Goal: Download file/media

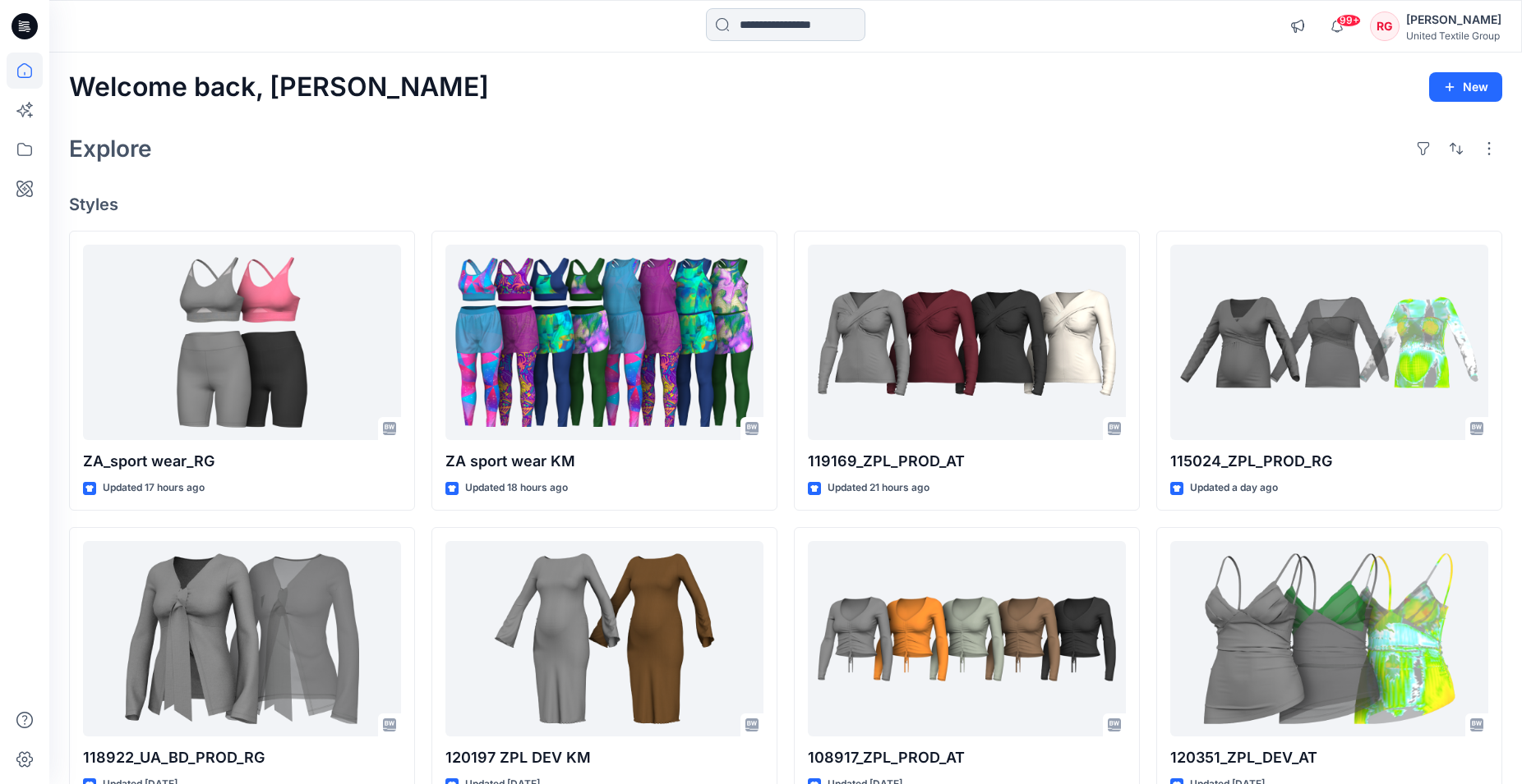
click at [767, 26] on input at bounding box center [785, 24] width 160 height 33
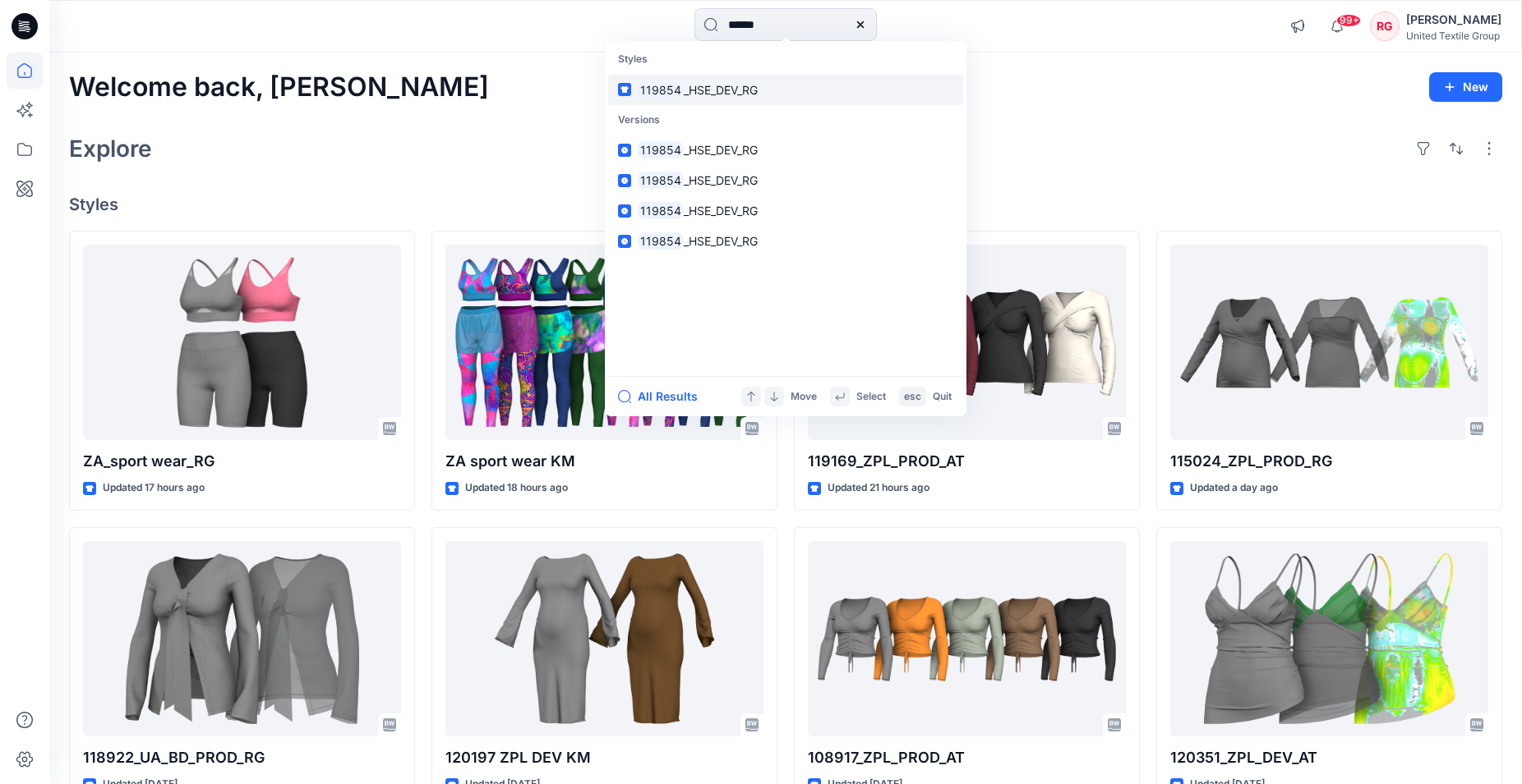
type input "******"
click at [739, 94] on span "_HSE_DEV_RG" at bounding box center [721, 90] width 74 height 14
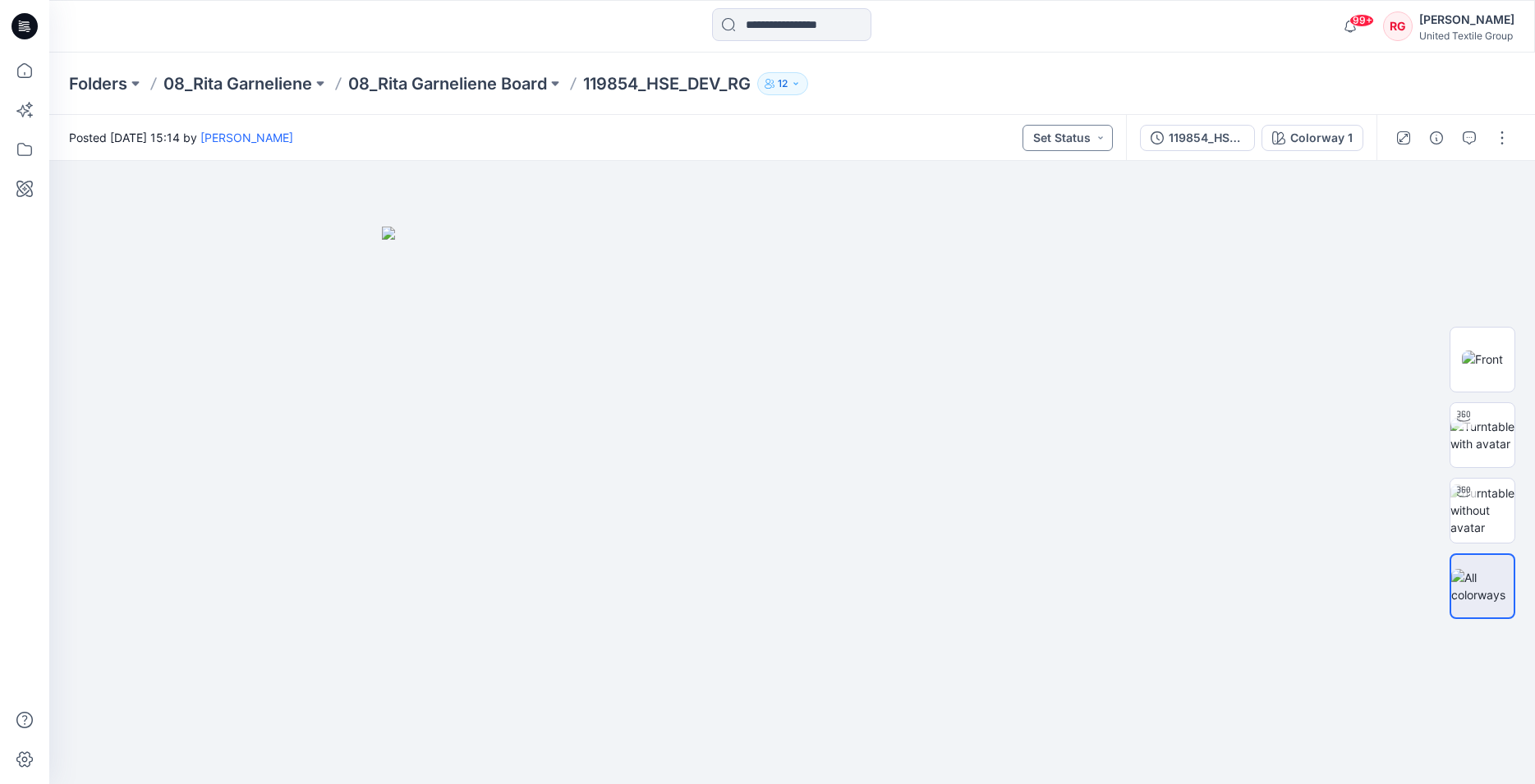
click at [1090, 134] on button "Set Status" at bounding box center [1067, 137] width 91 height 26
drag, startPoint x: 1267, startPoint y: 336, endPoint x: 1267, endPoint y: 321, distance: 15.0
click at [1267, 331] on div at bounding box center [793, 472] width 1486 height 623
click at [1245, 138] on div "119854_HSE_DEV_RG" at bounding box center [1207, 137] width 76 height 19
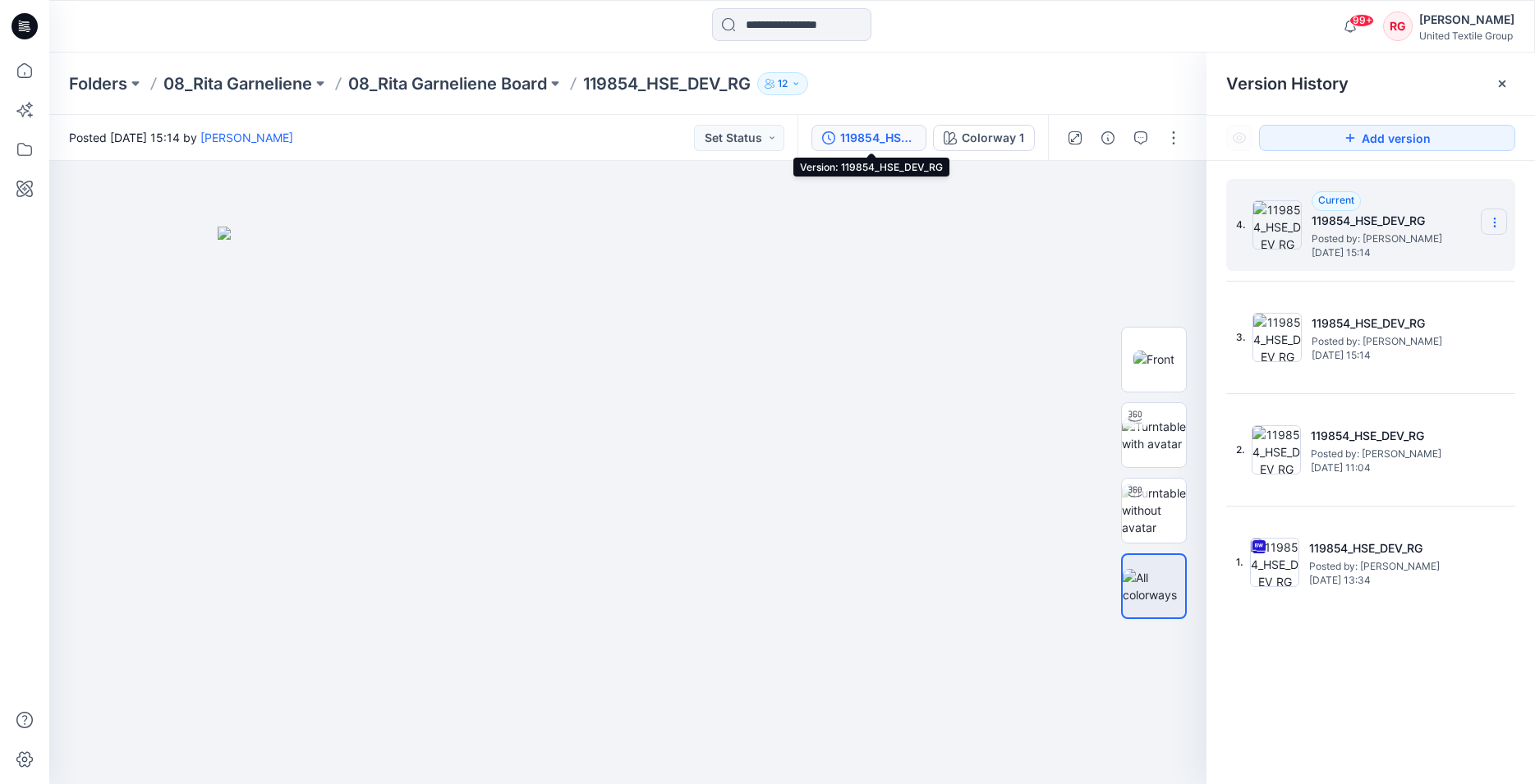
click at [1493, 221] on icon at bounding box center [1494, 222] width 13 height 13
click at [1051, 258] on div at bounding box center [628, 472] width 1157 height 623
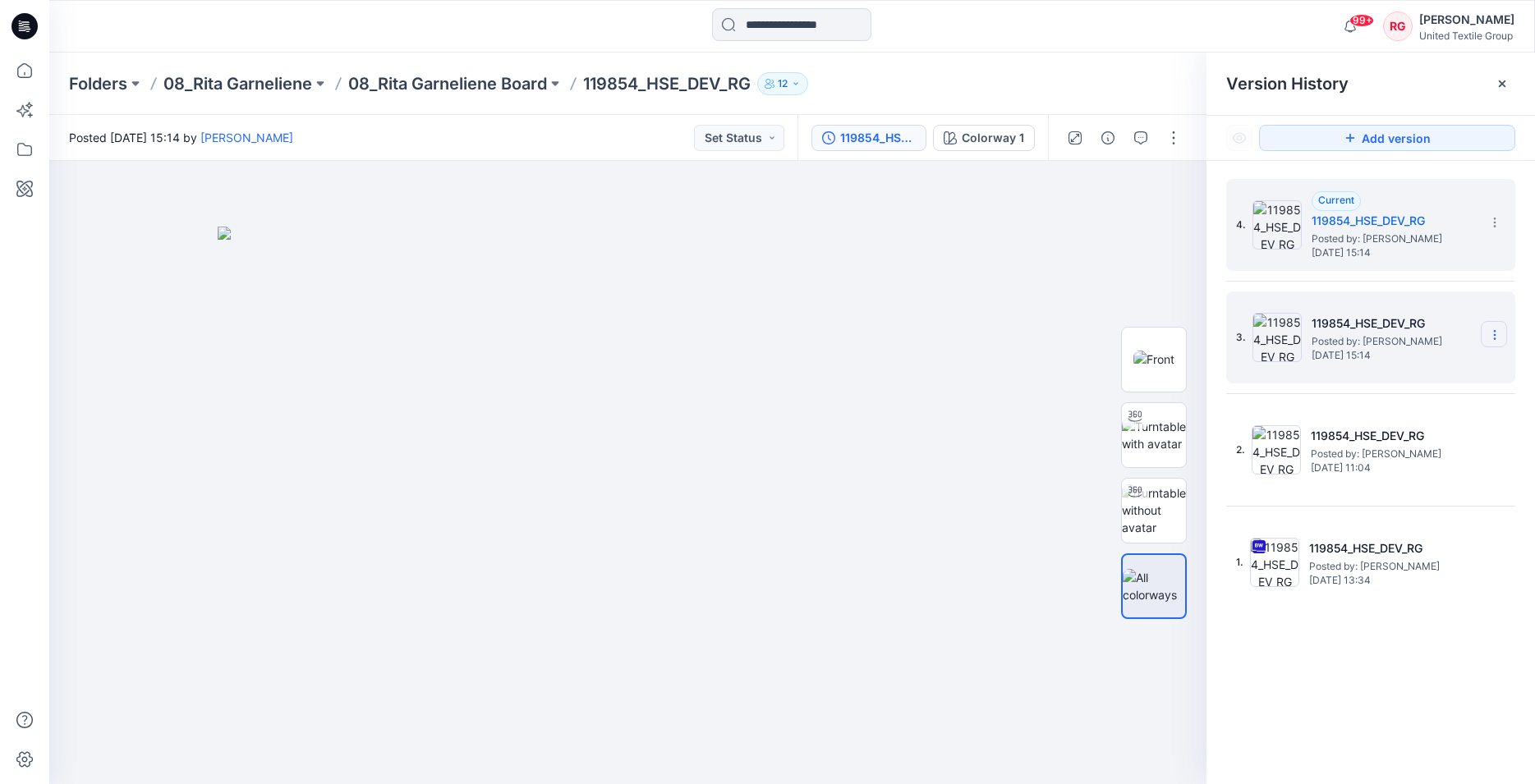
click at [1498, 331] on icon at bounding box center [1494, 334] width 13 height 13
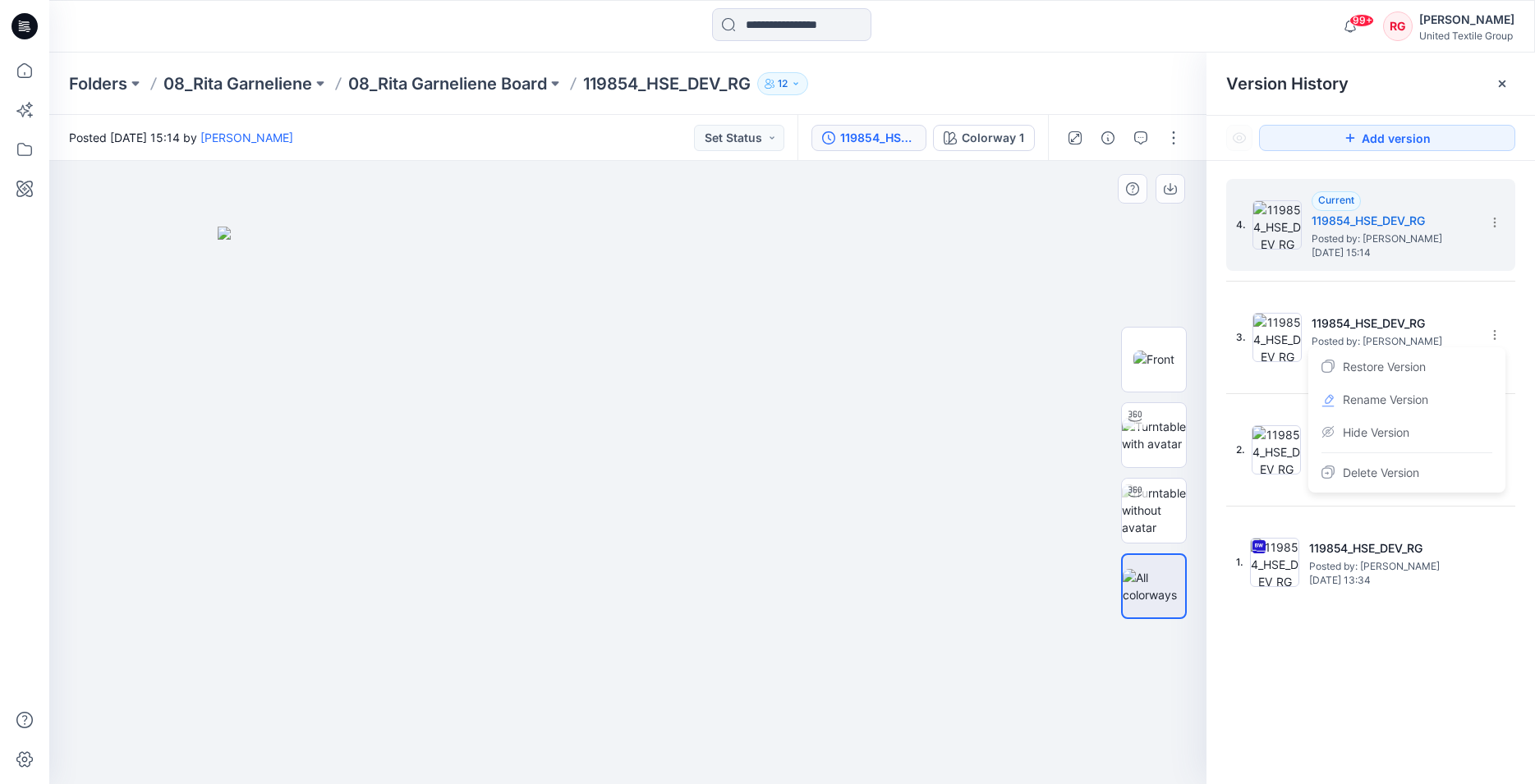
click at [985, 256] on img at bounding box center [627, 506] width 821 height 559
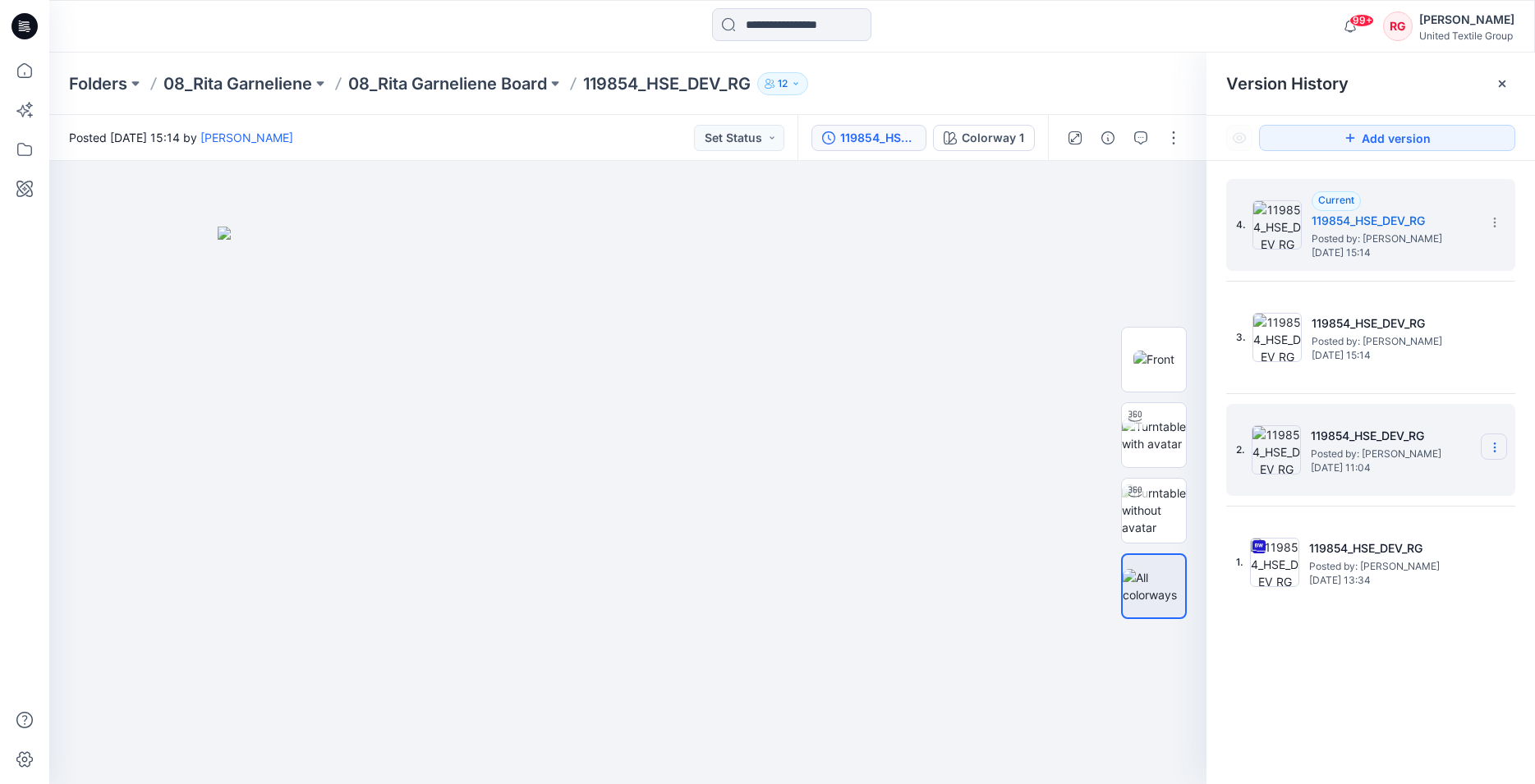
click at [0, 0] on icon at bounding box center [0, 0] width 0 height 0
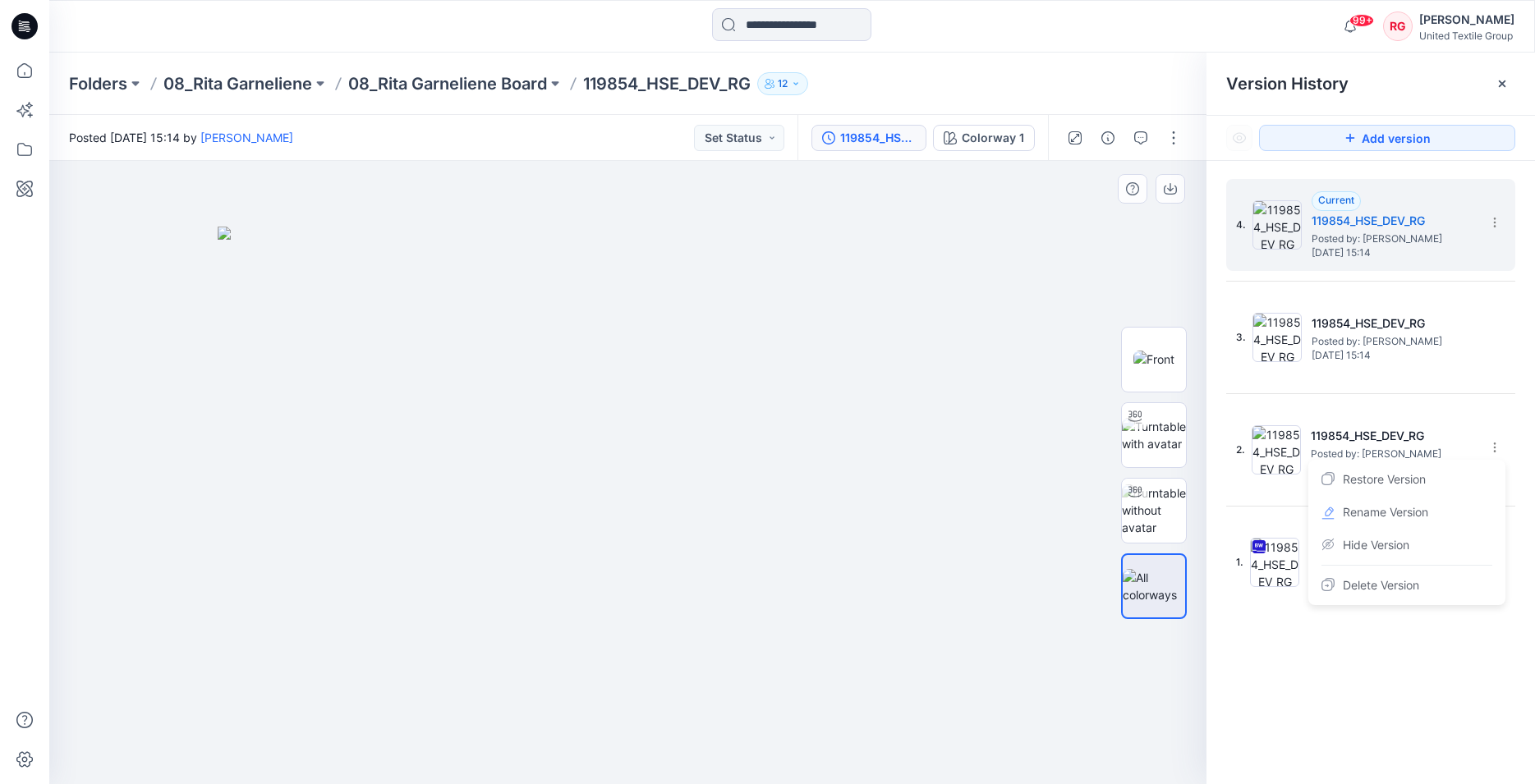
click at [1057, 272] on div at bounding box center [628, 472] width 1157 height 623
click at [1495, 226] on icon at bounding box center [1494, 226] width 1 height 1
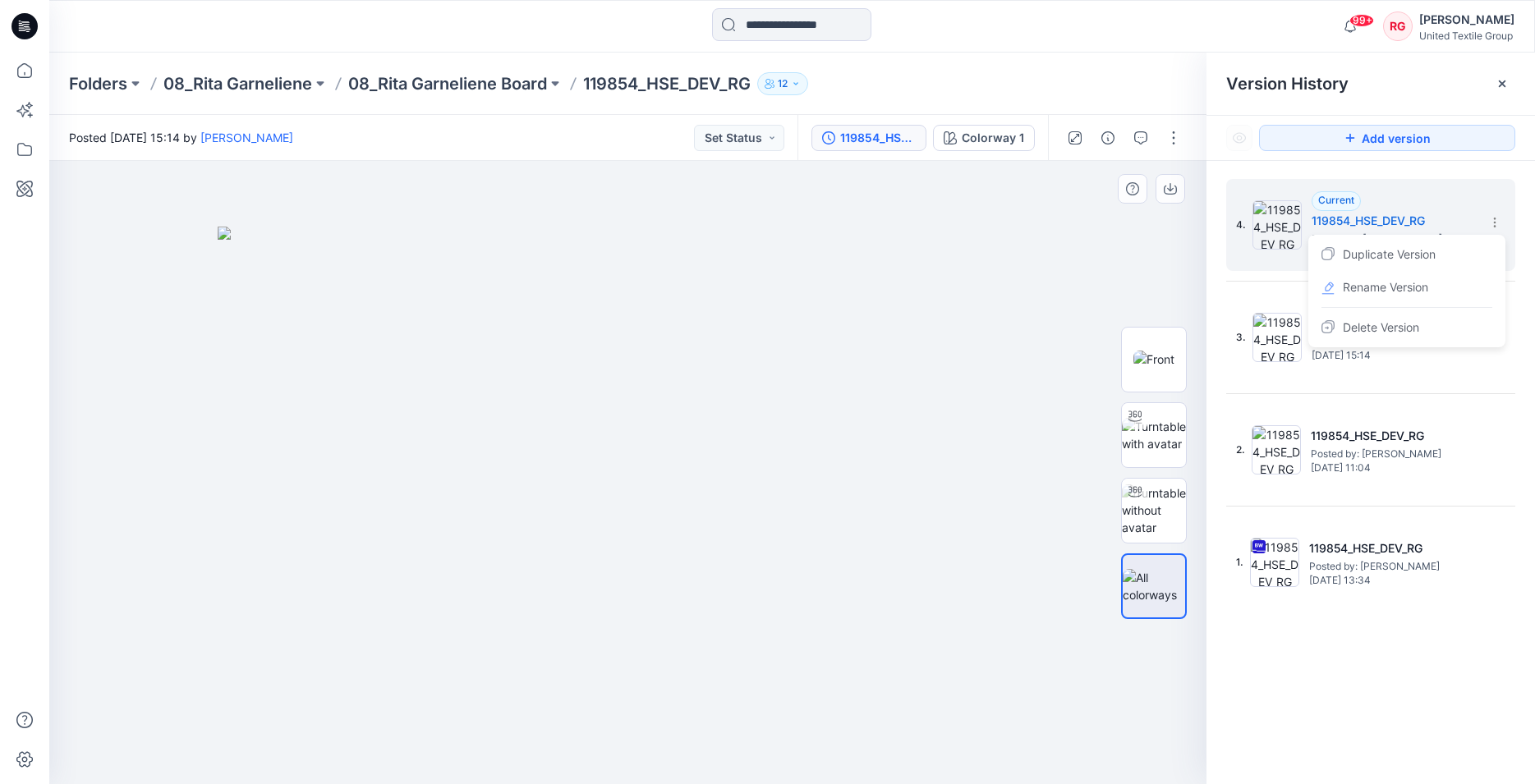
click at [1071, 276] on div at bounding box center [628, 472] width 1157 height 623
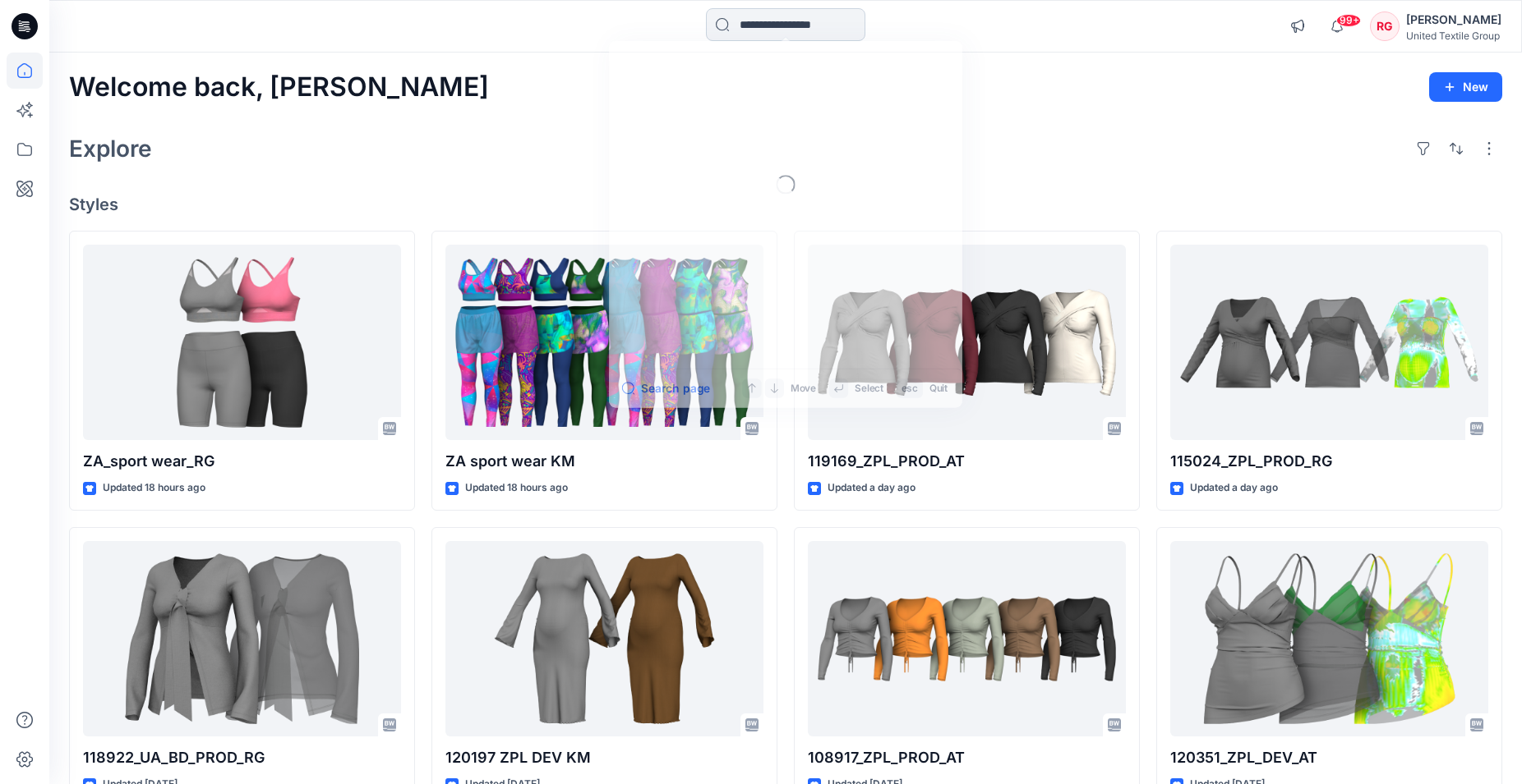
click at [745, 20] on input at bounding box center [785, 24] width 160 height 33
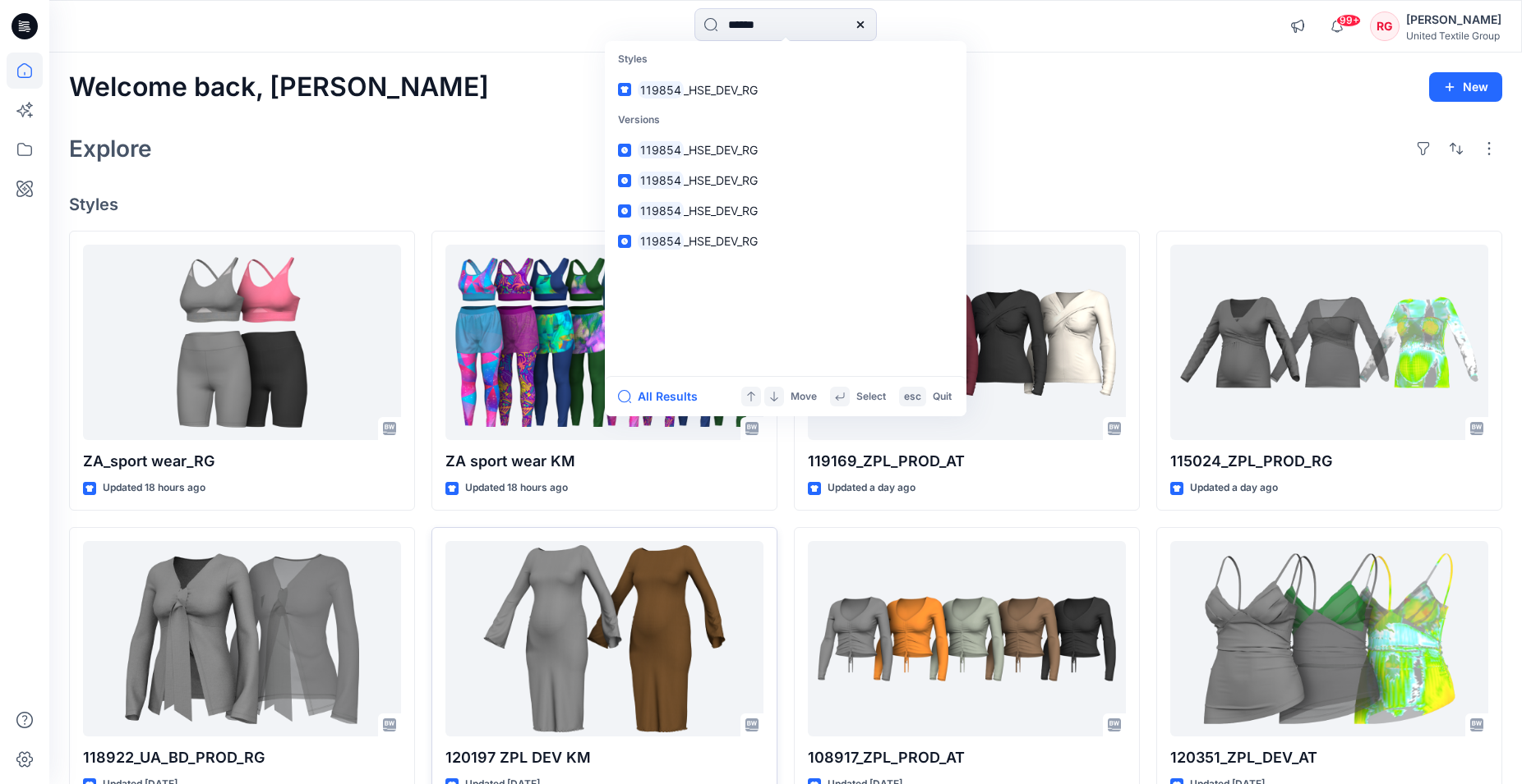
type input "******"
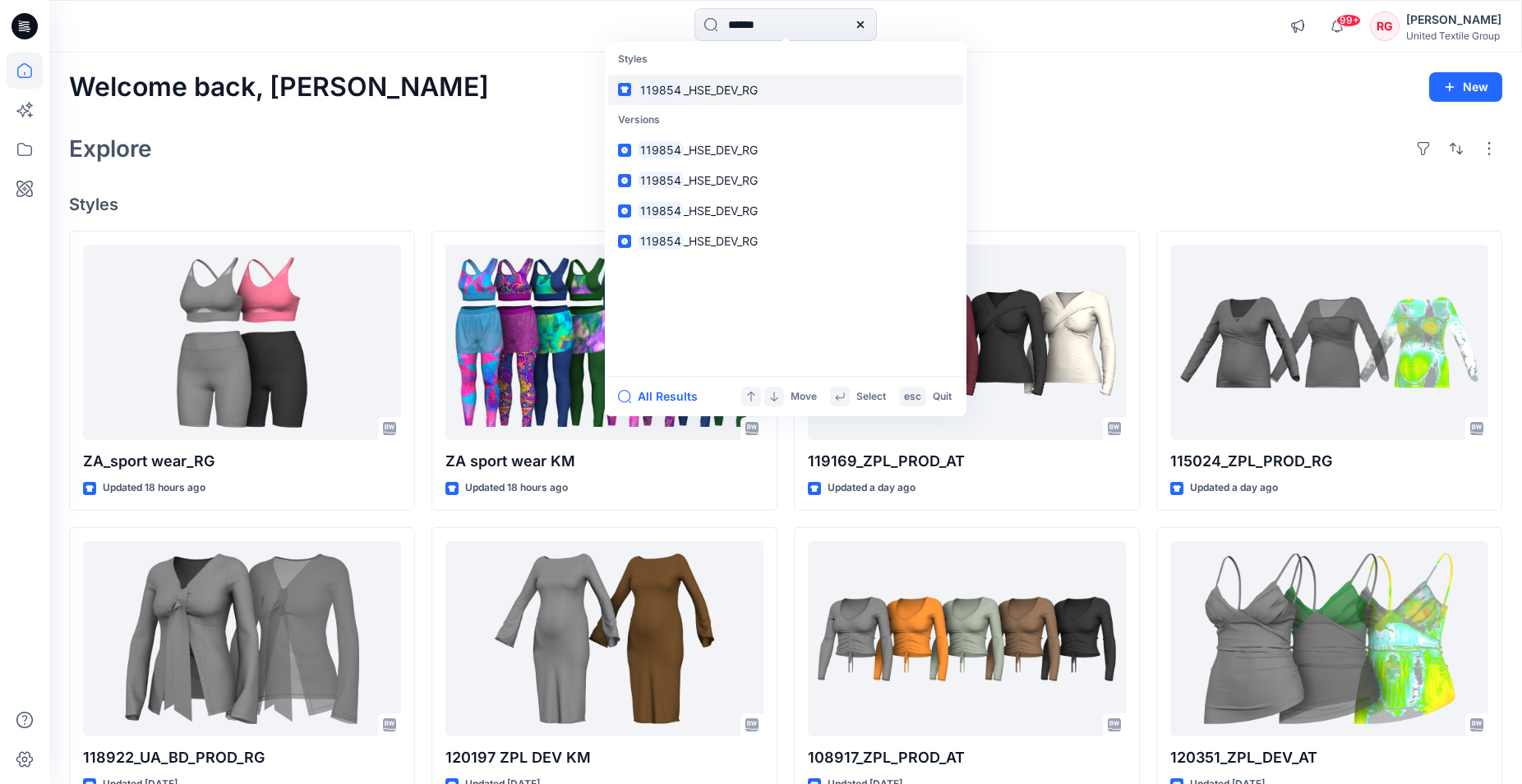
click at [709, 83] on span "_HSE_DEV_RG" at bounding box center [721, 90] width 74 height 14
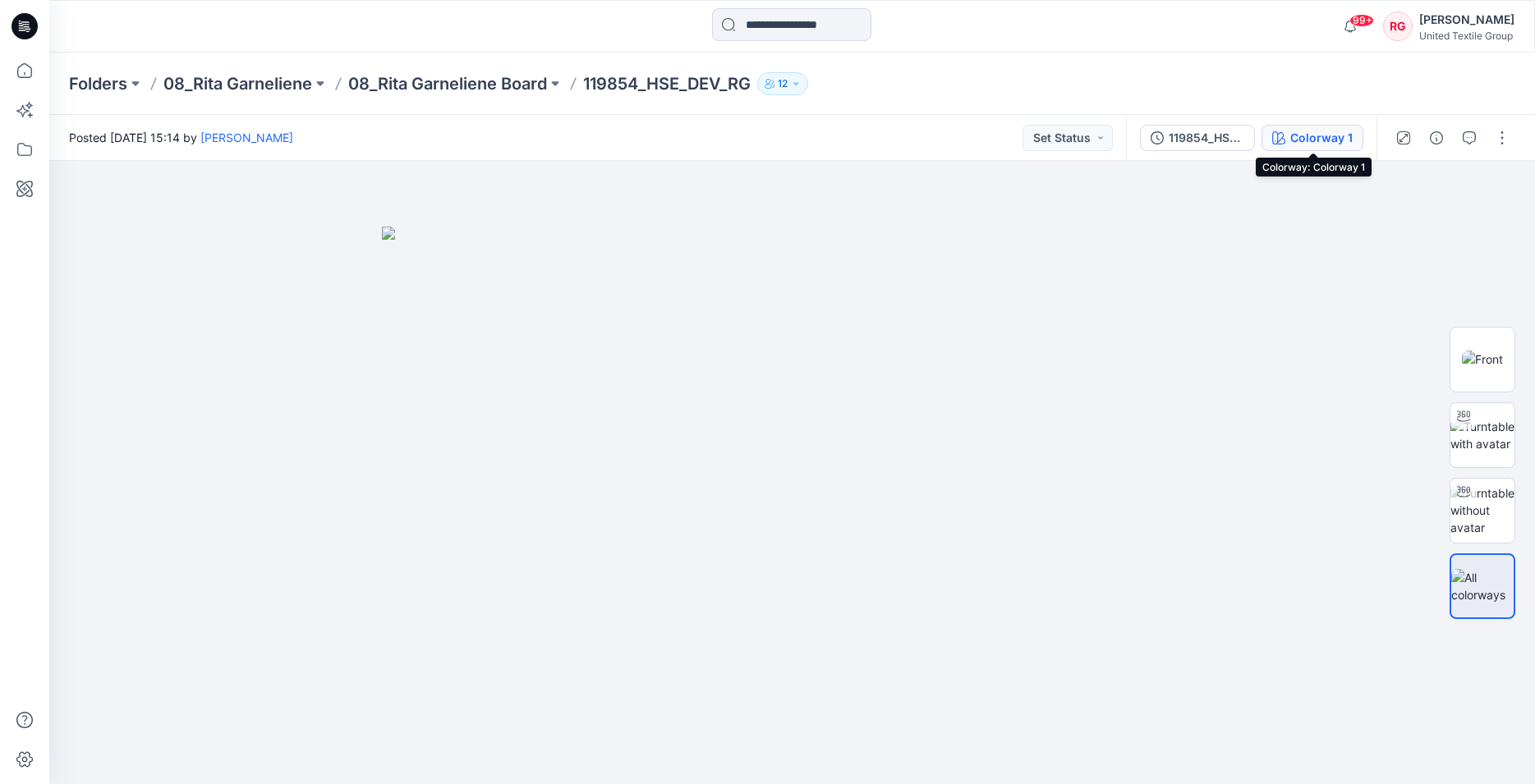
click at [1349, 137] on div "Colorway 1" at bounding box center [1322, 137] width 62 height 19
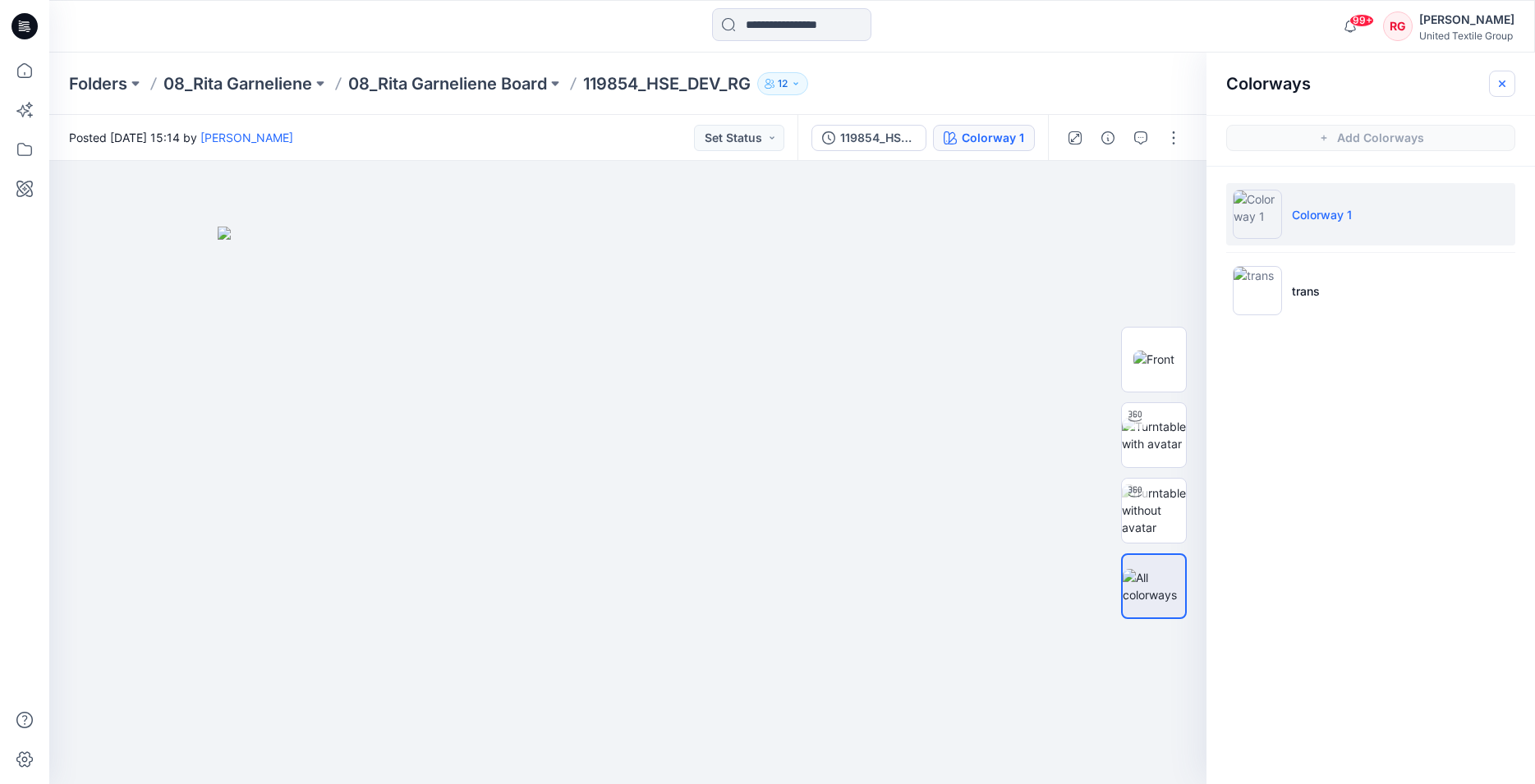
click at [1503, 85] on icon "button" at bounding box center [1502, 84] width 6 height 6
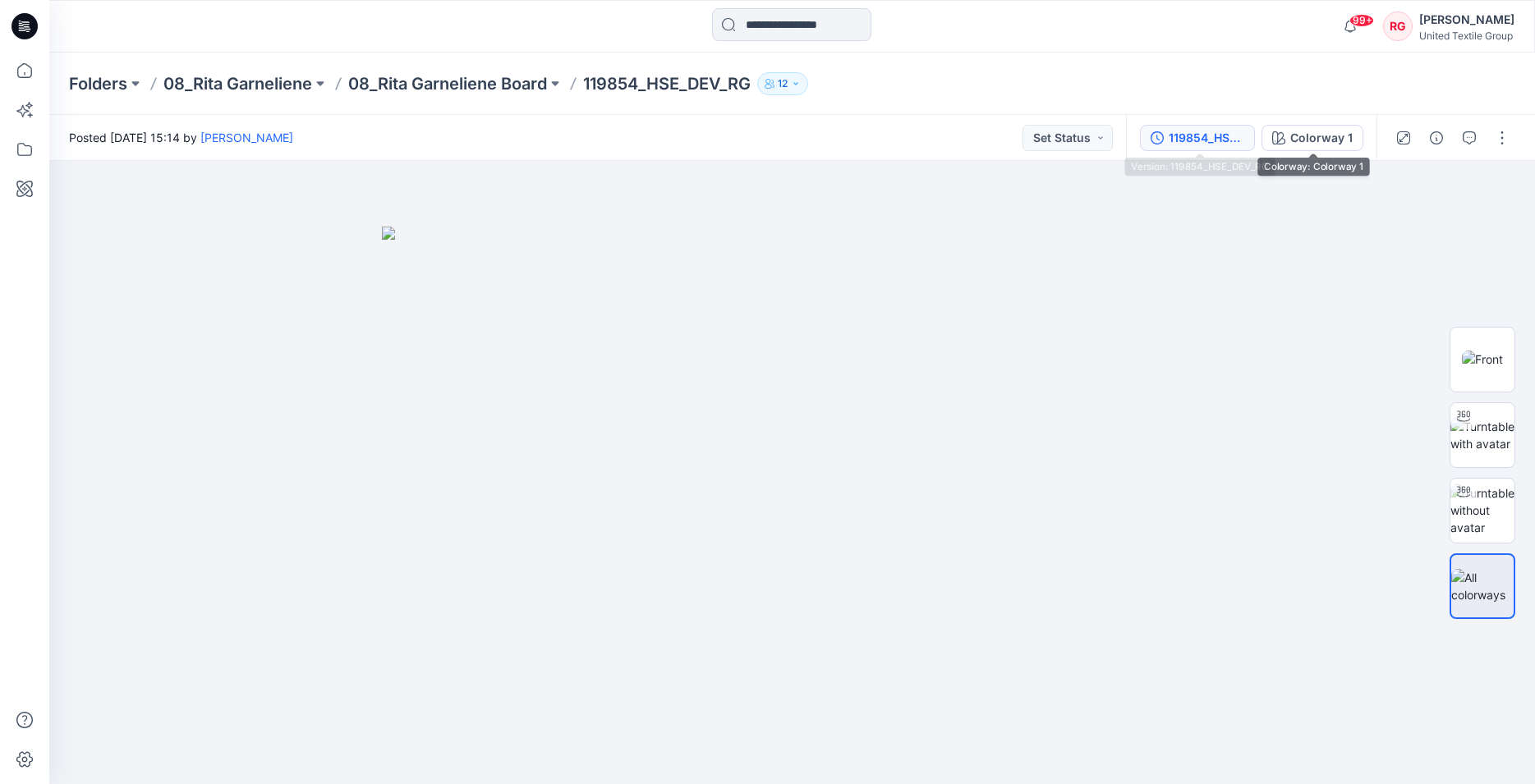
click at [1230, 135] on div "119854_HSE_DEV_RG" at bounding box center [1207, 137] width 76 height 19
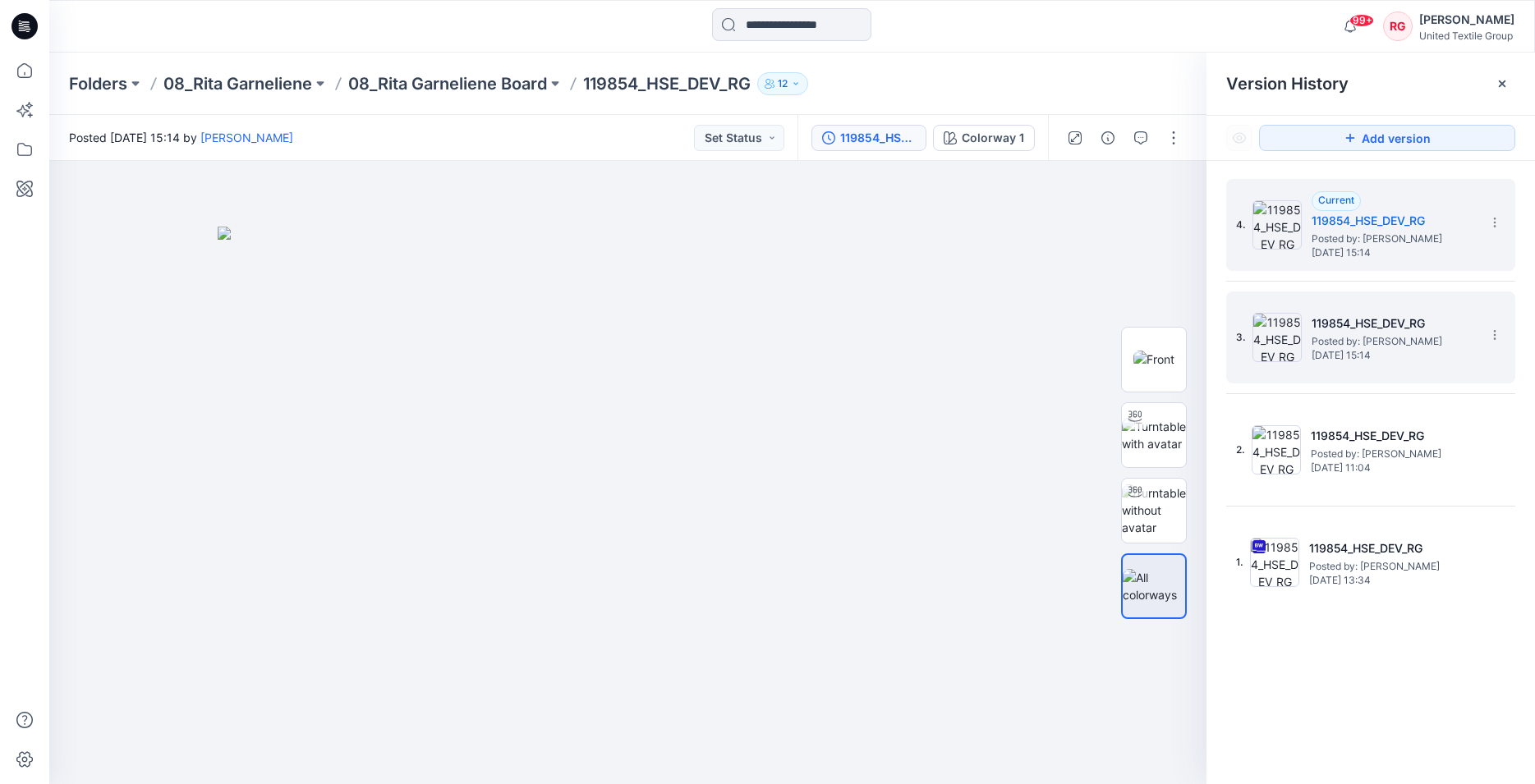
click at [1416, 322] on h5 "119854_HSE_DEV_RG" at bounding box center [1394, 323] width 165 height 19
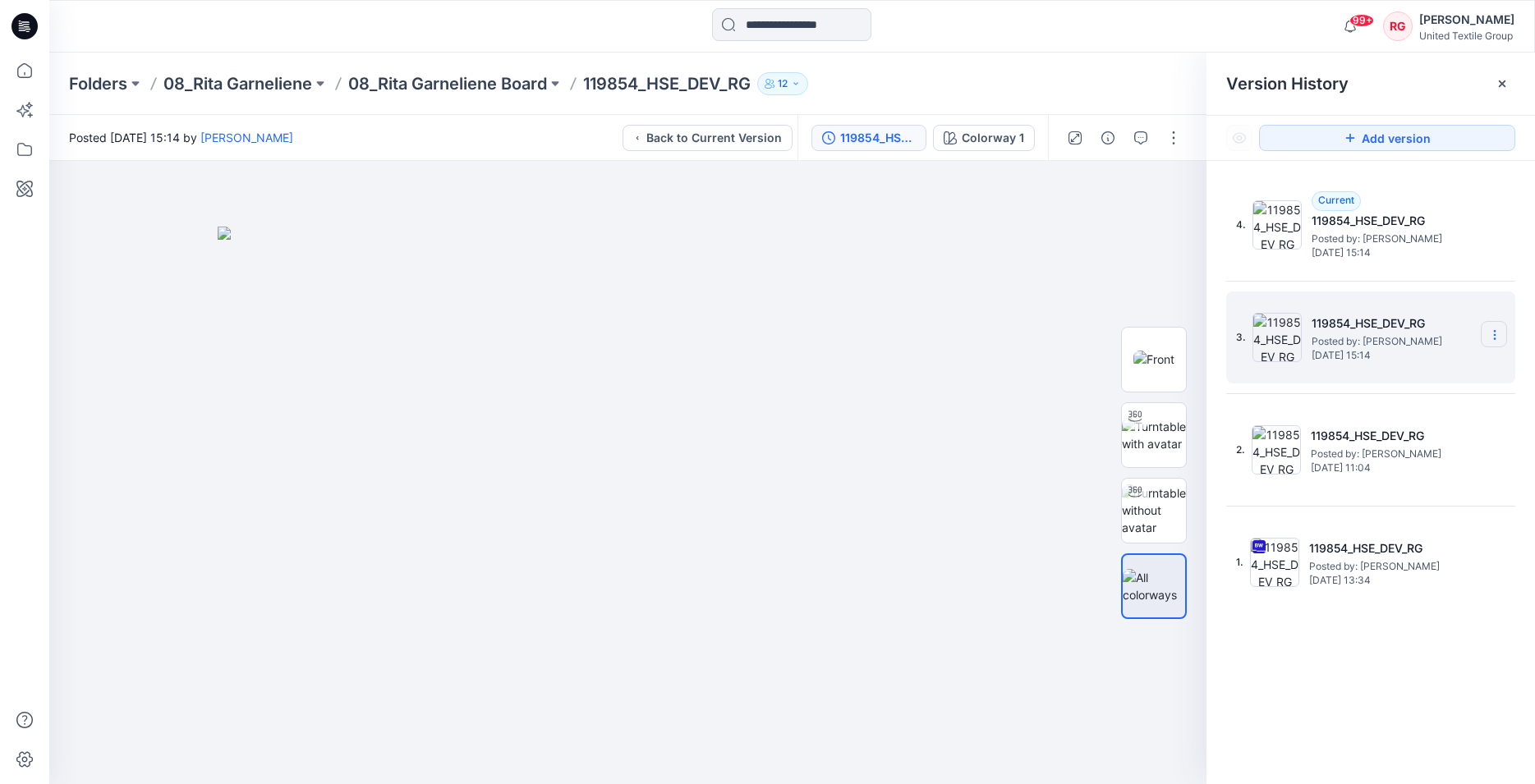
click at [1488, 330] on icon at bounding box center [1494, 334] width 13 height 13
click at [1386, 368] on span "Restore Version" at bounding box center [1384, 367] width 83 height 19
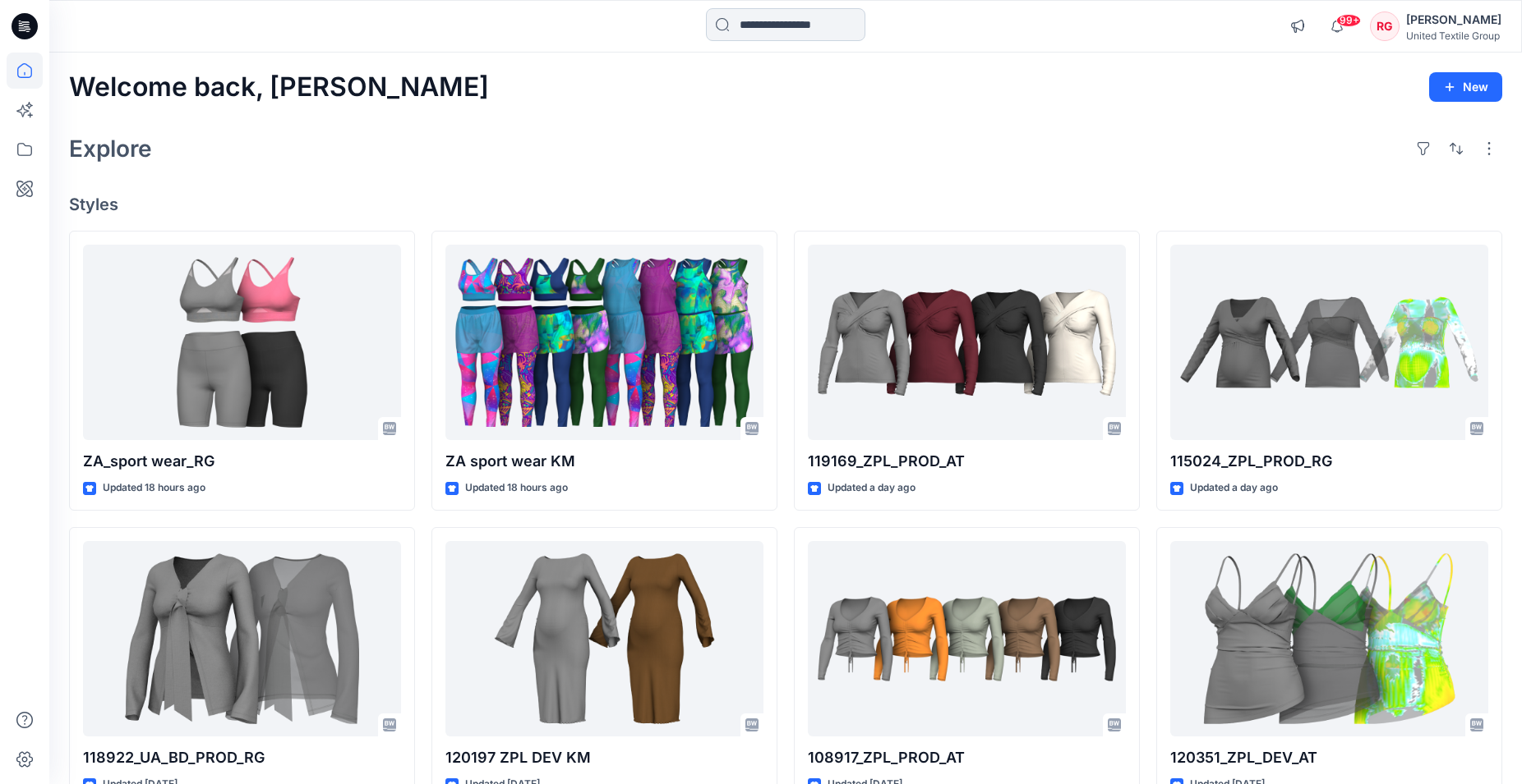
click at [751, 22] on input at bounding box center [785, 24] width 160 height 33
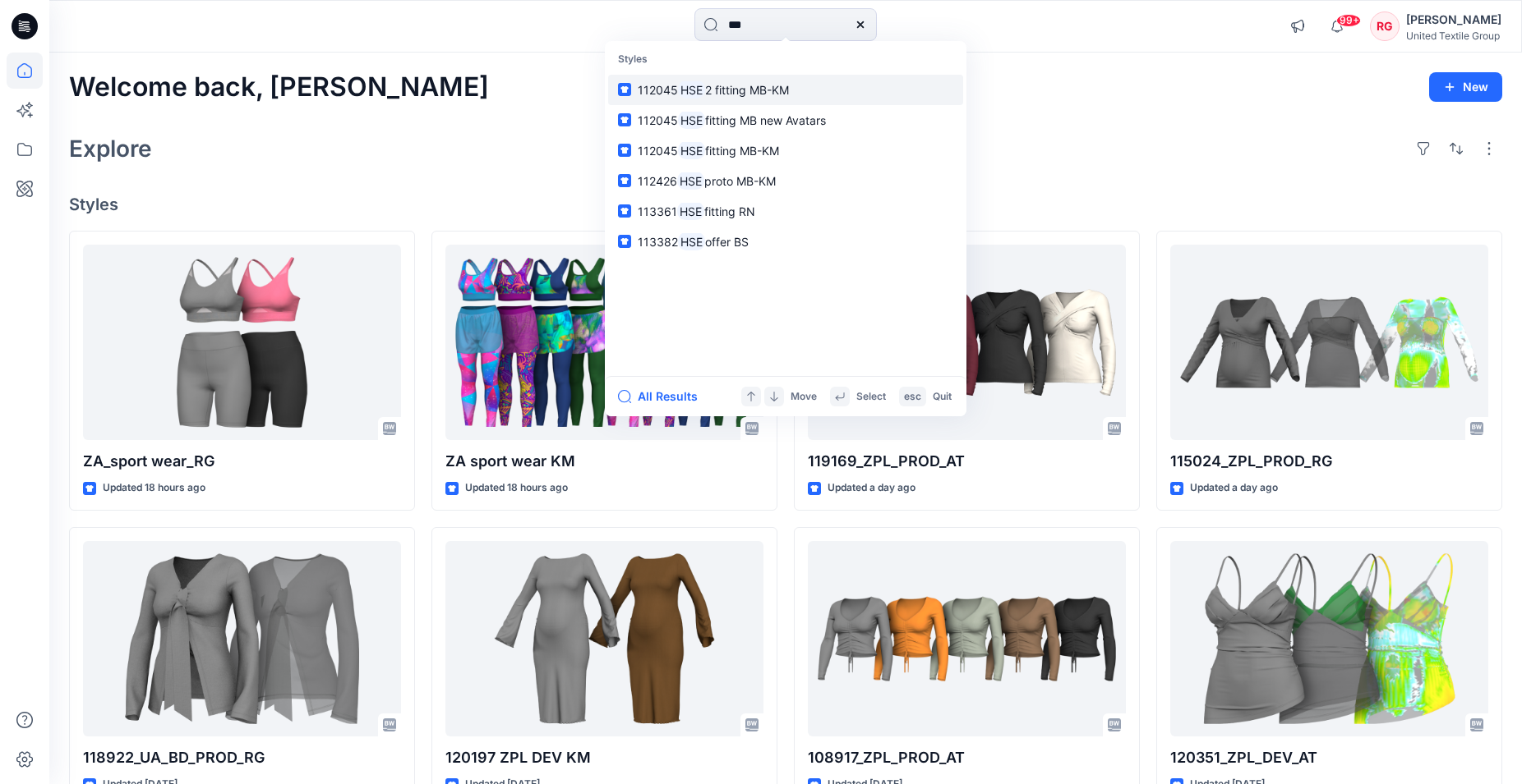
type input "***"
click at [774, 93] on span "2 fitting MB-KM" at bounding box center [747, 90] width 84 height 14
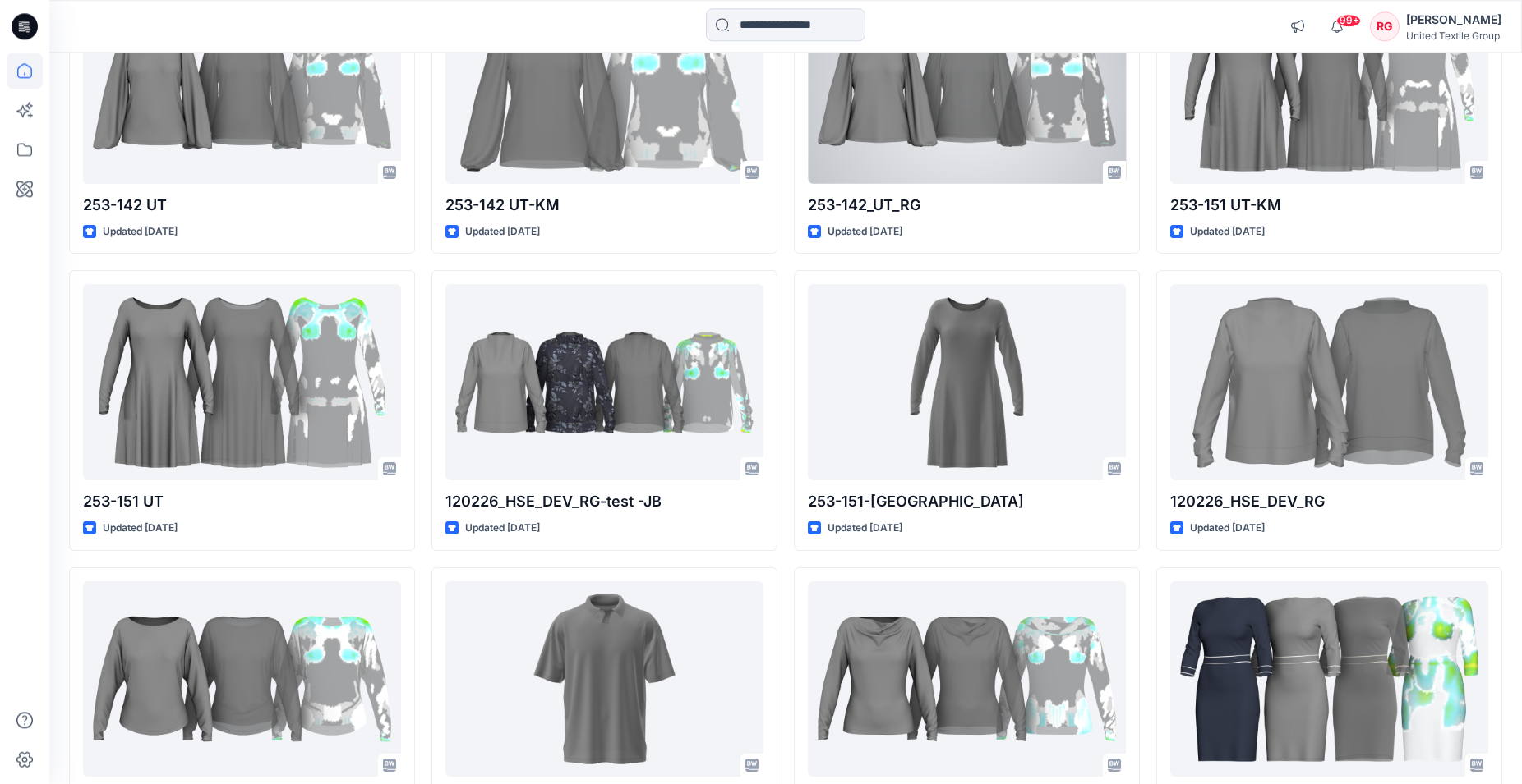
scroll to position [16285, 0]
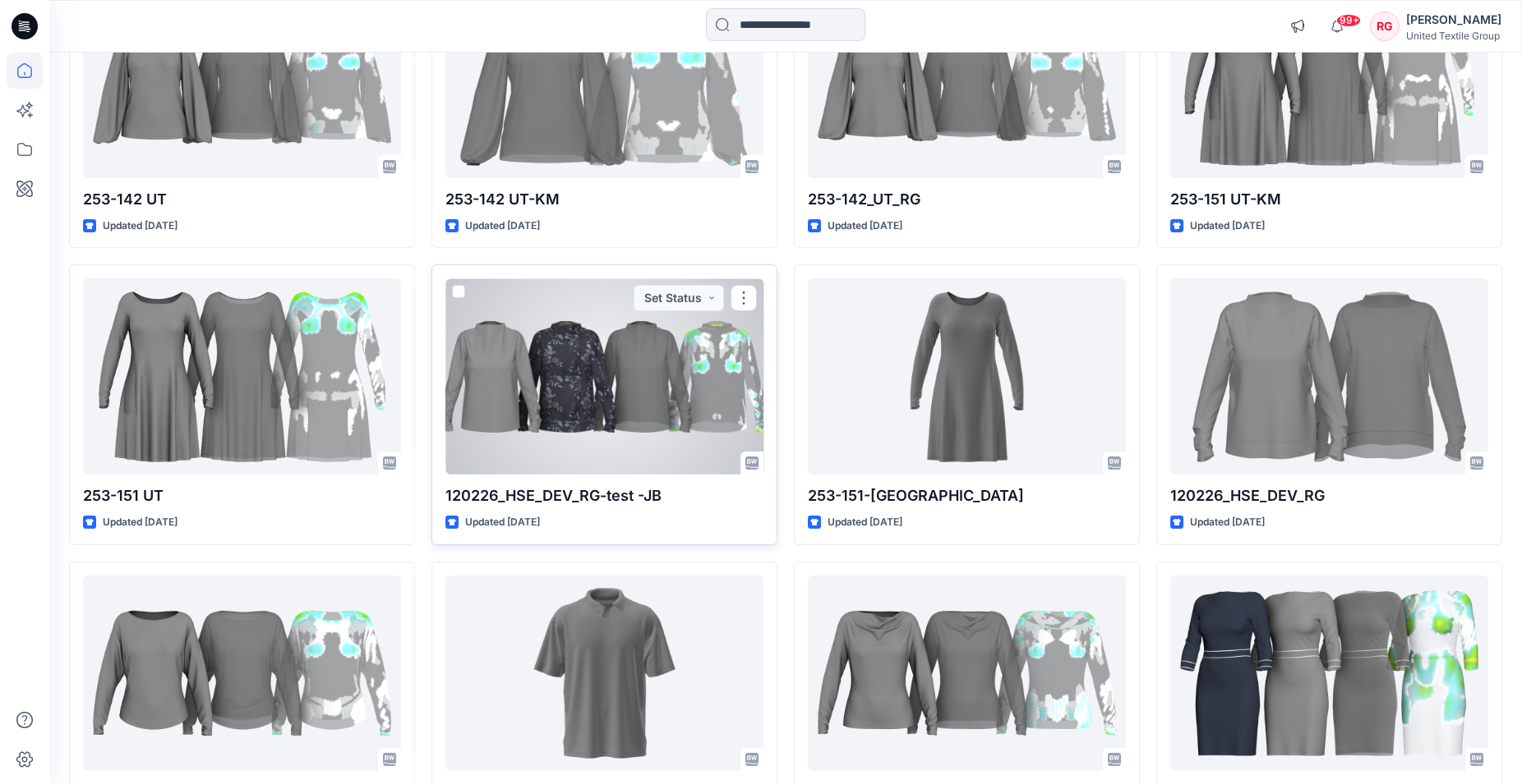
click at [637, 401] on div at bounding box center [604, 377] width 318 height 197
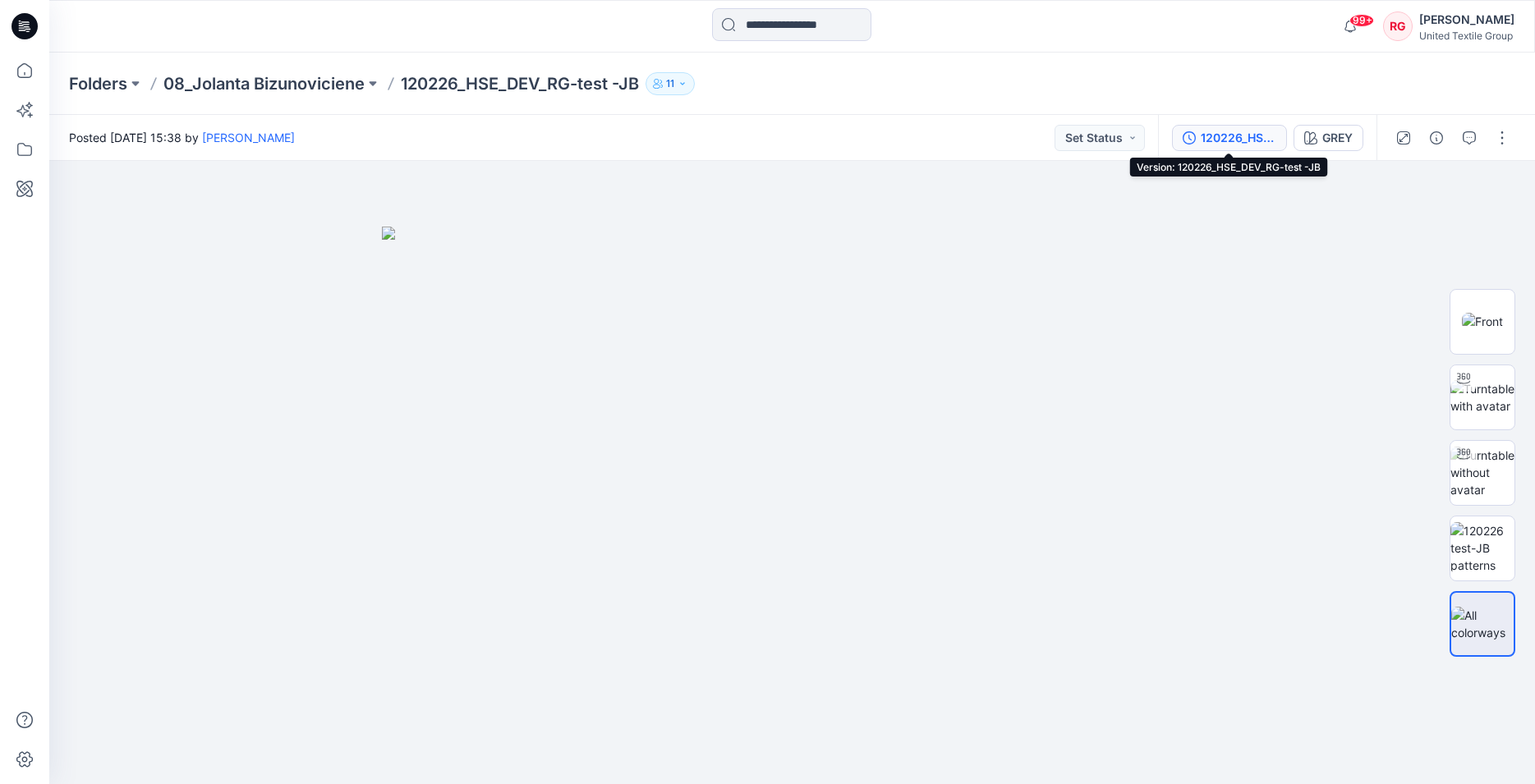
click at [1252, 144] on div "120226_HSE_DEV_RG-test -JB" at bounding box center [1239, 137] width 76 height 19
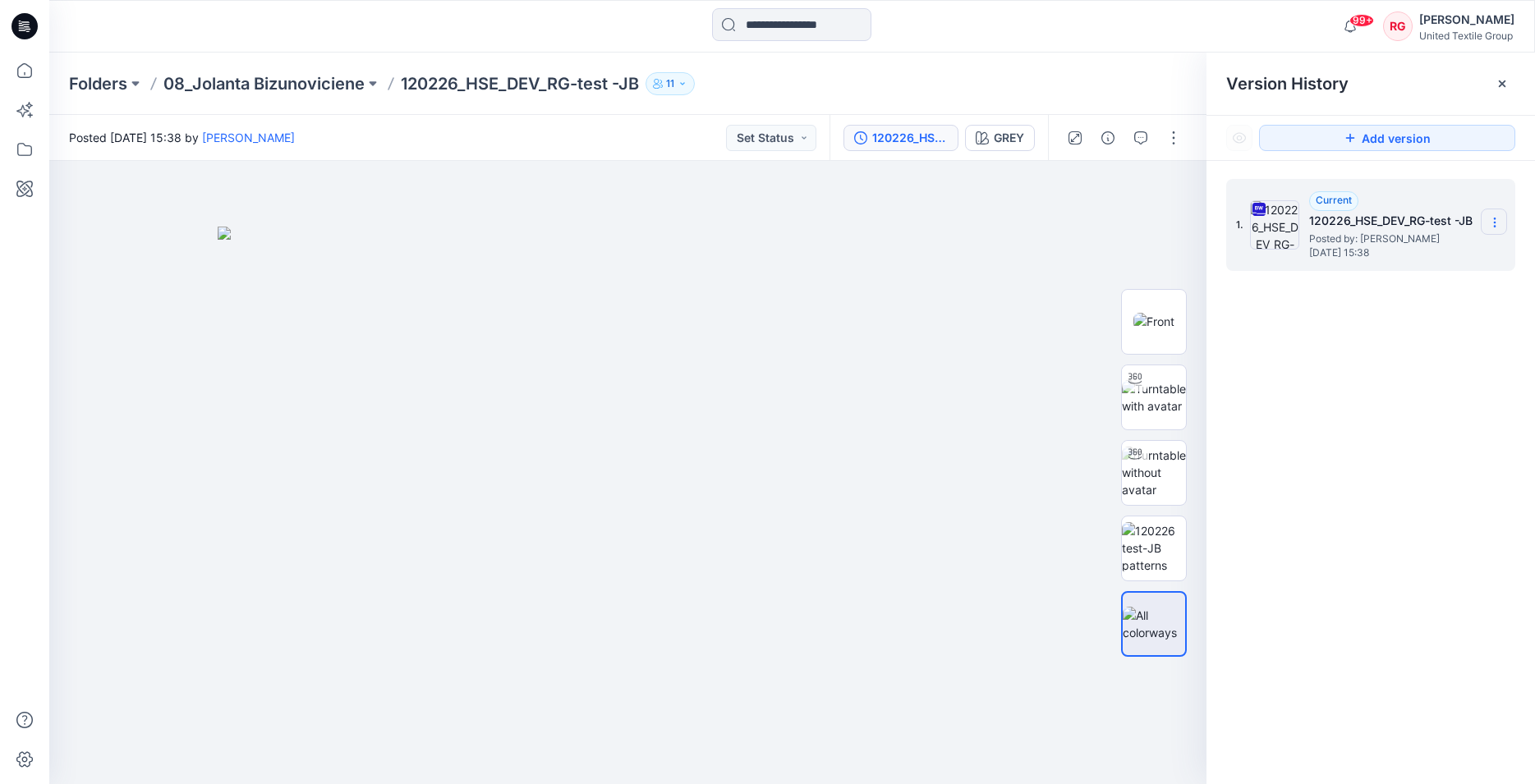
click at [1487, 221] on section at bounding box center [1494, 221] width 26 height 26
click at [1403, 259] on span "Download Source BW File" at bounding box center [1411, 254] width 137 height 19
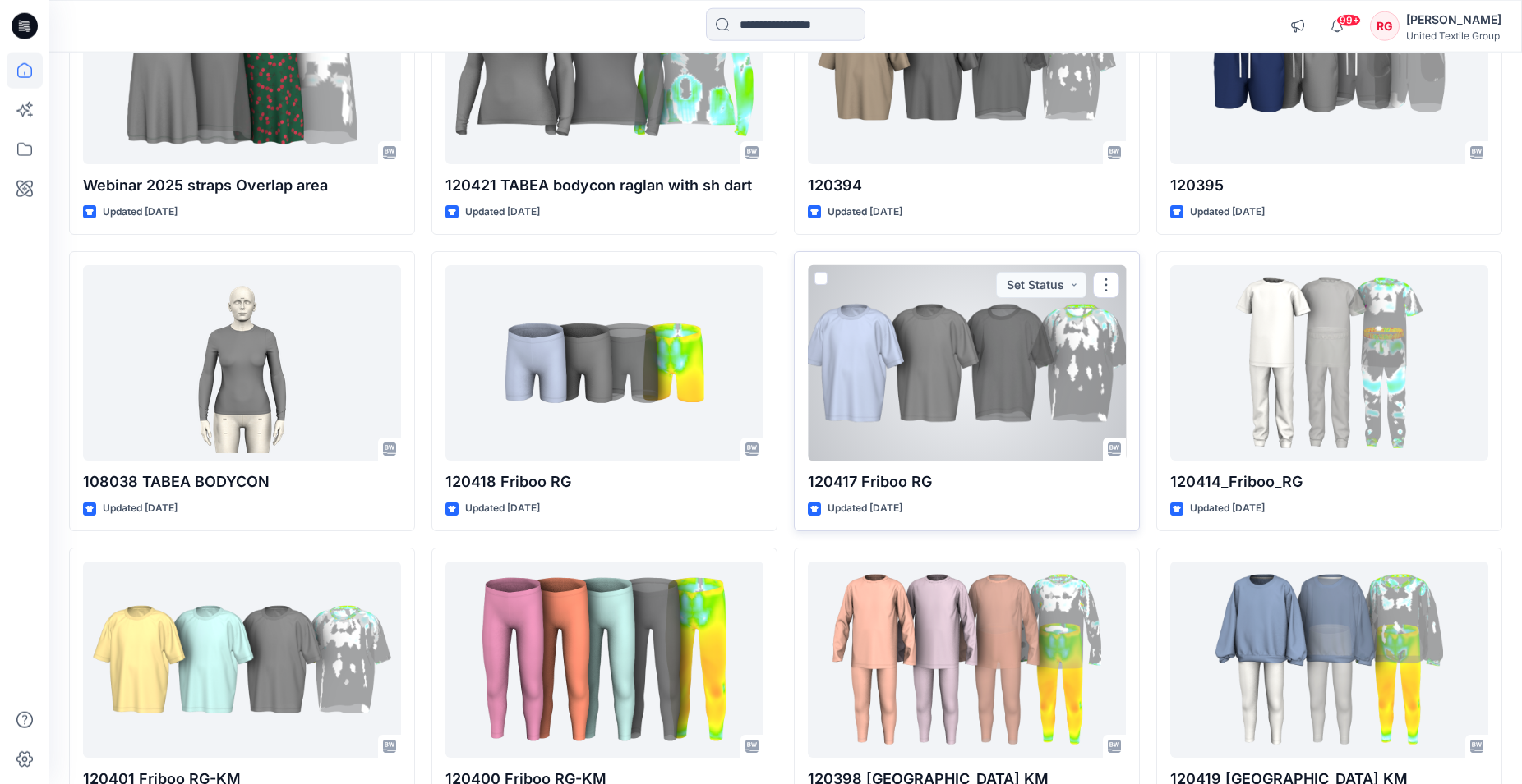
scroll to position [3959, 0]
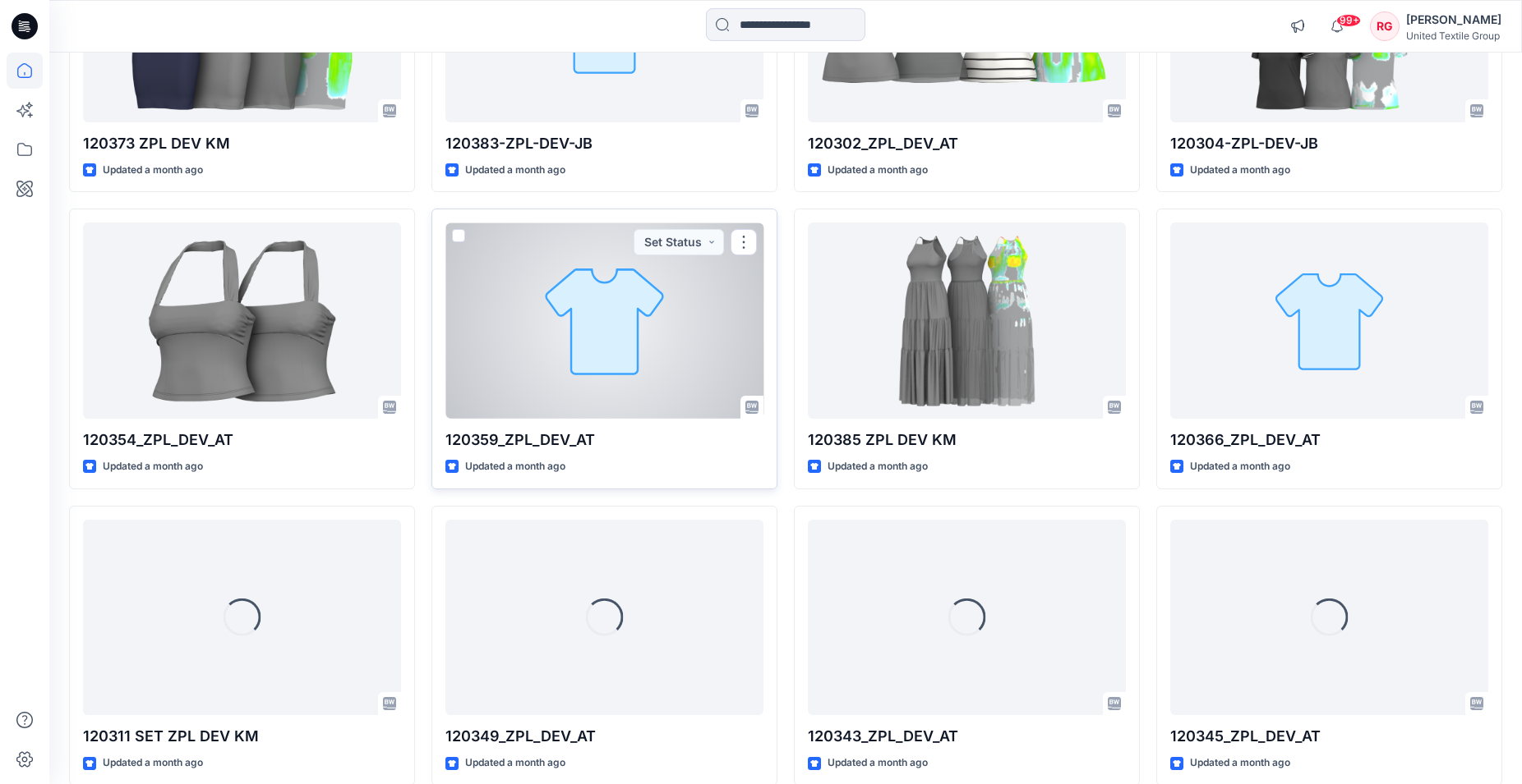
scroll to position [7520, 0]
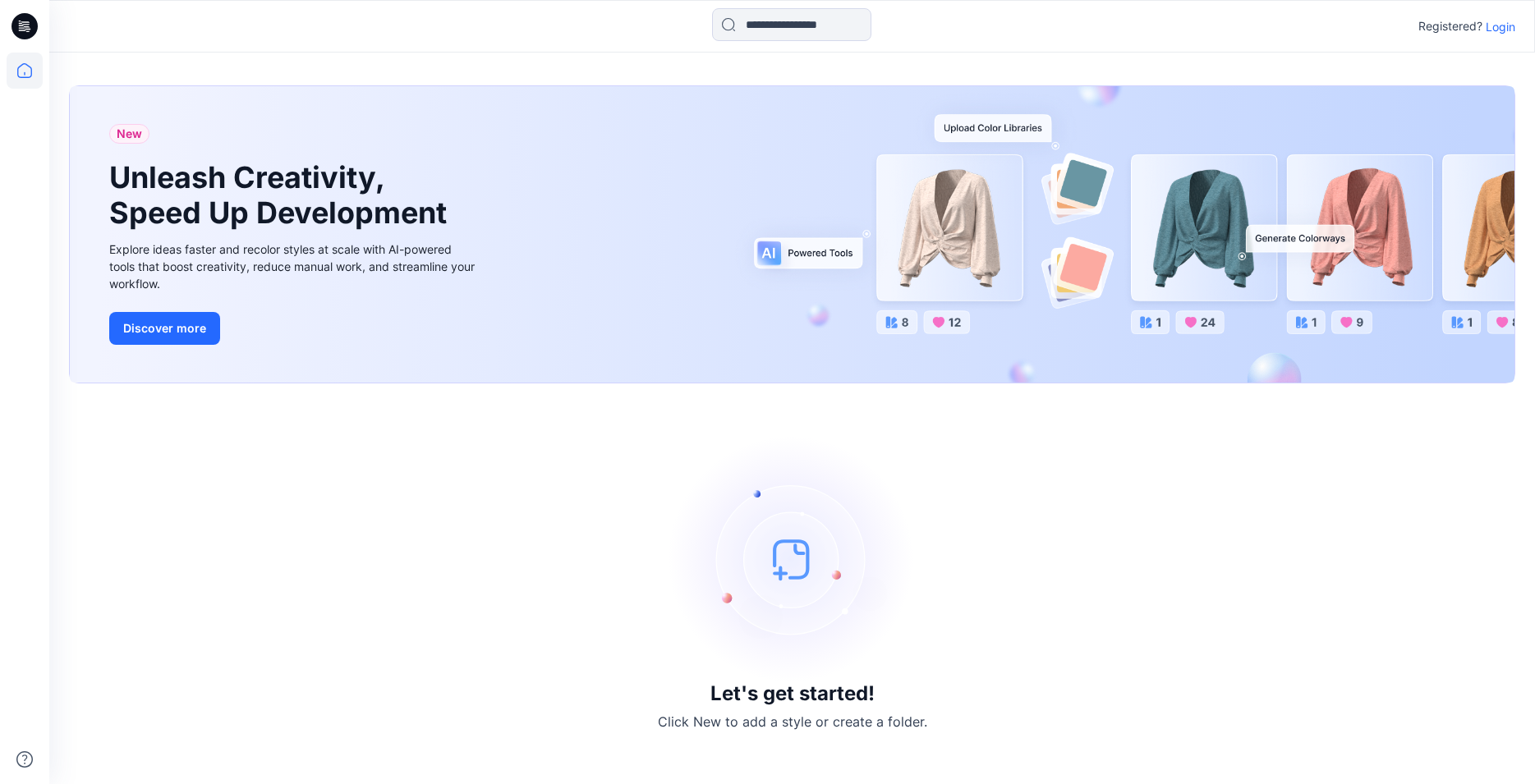
click at [1497, 22] on p "Login" at bounding box center [1501, 27] width 29 height 18
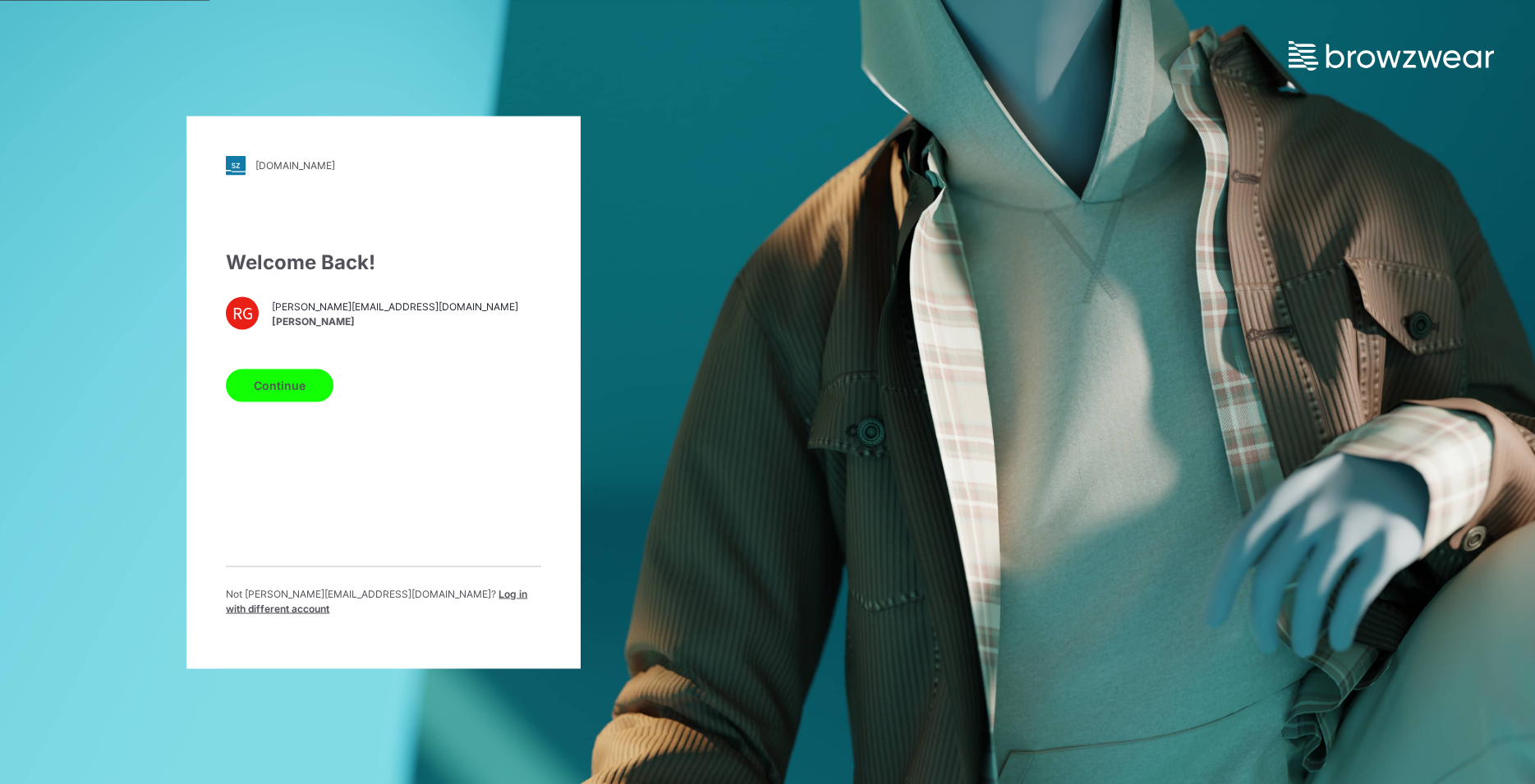
click at [269, 399] on button "Continue" at bounding box center [280, 386] width 107 height 33
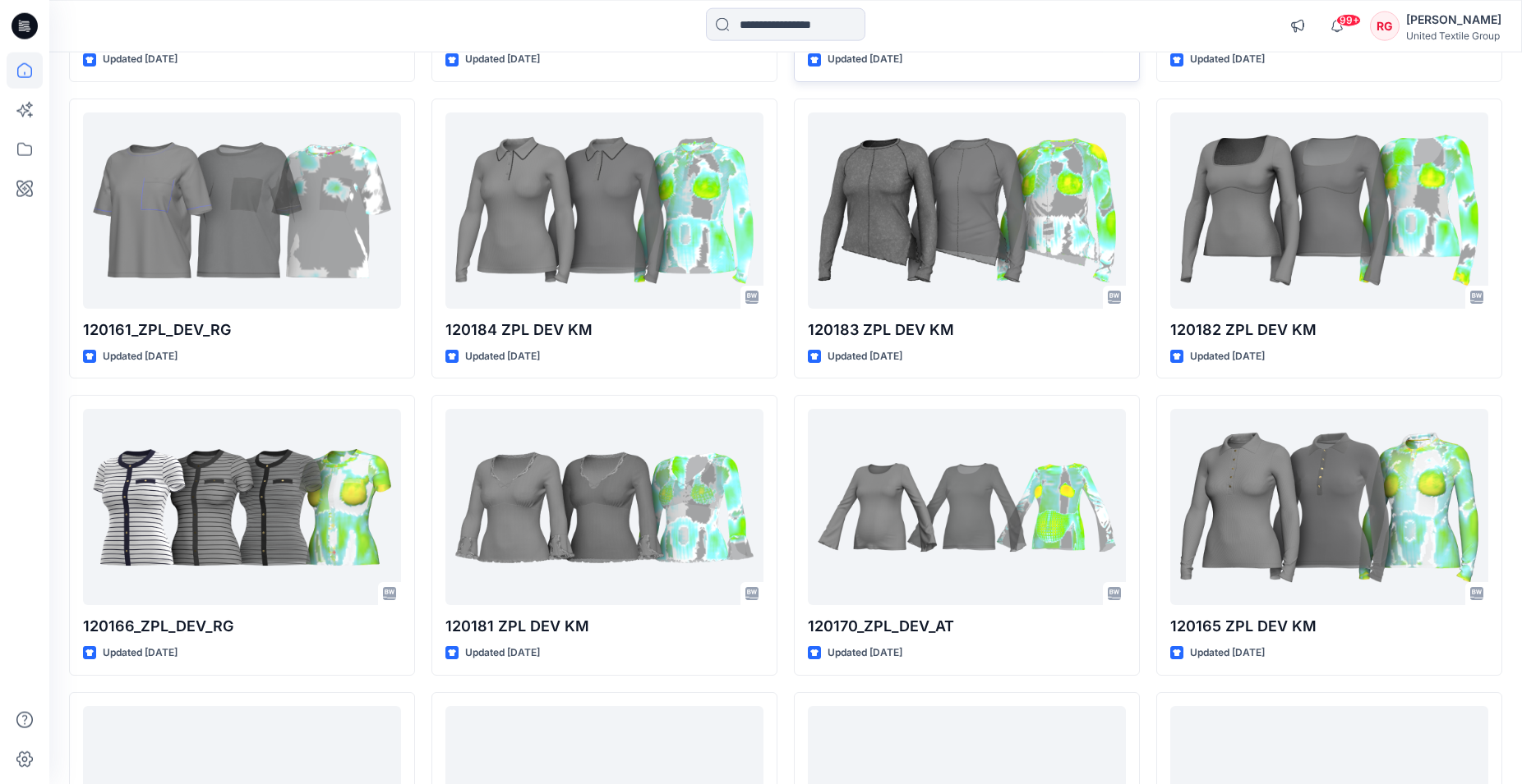
scroll to position [19762, 0]
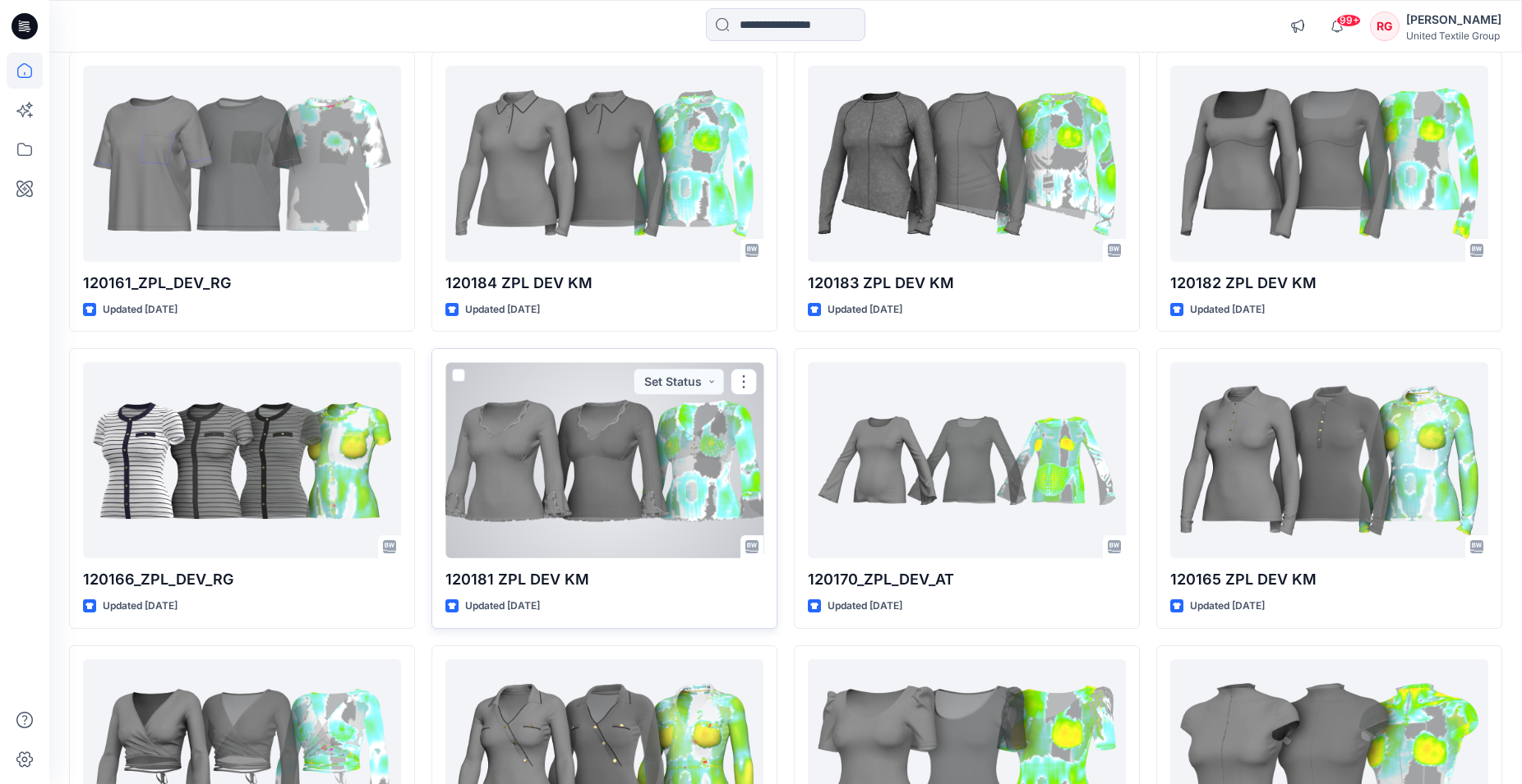
click at [590, 433] on div at bounding box center [604, 461] width 318 height 197
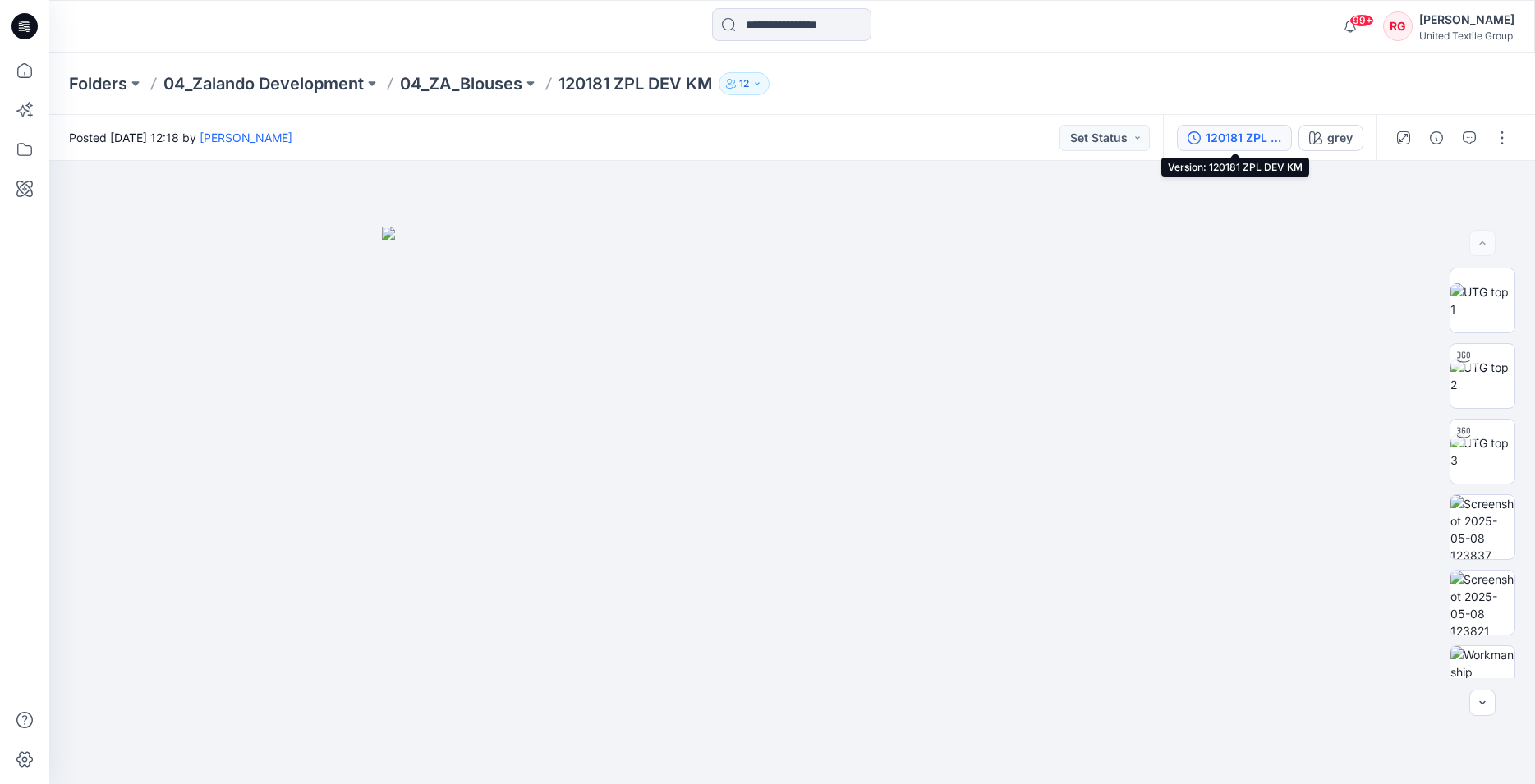
click at [1224, 134] on div "120181 ZPL DEV KM" at bounding box center [1244, 137] width 76 height 19
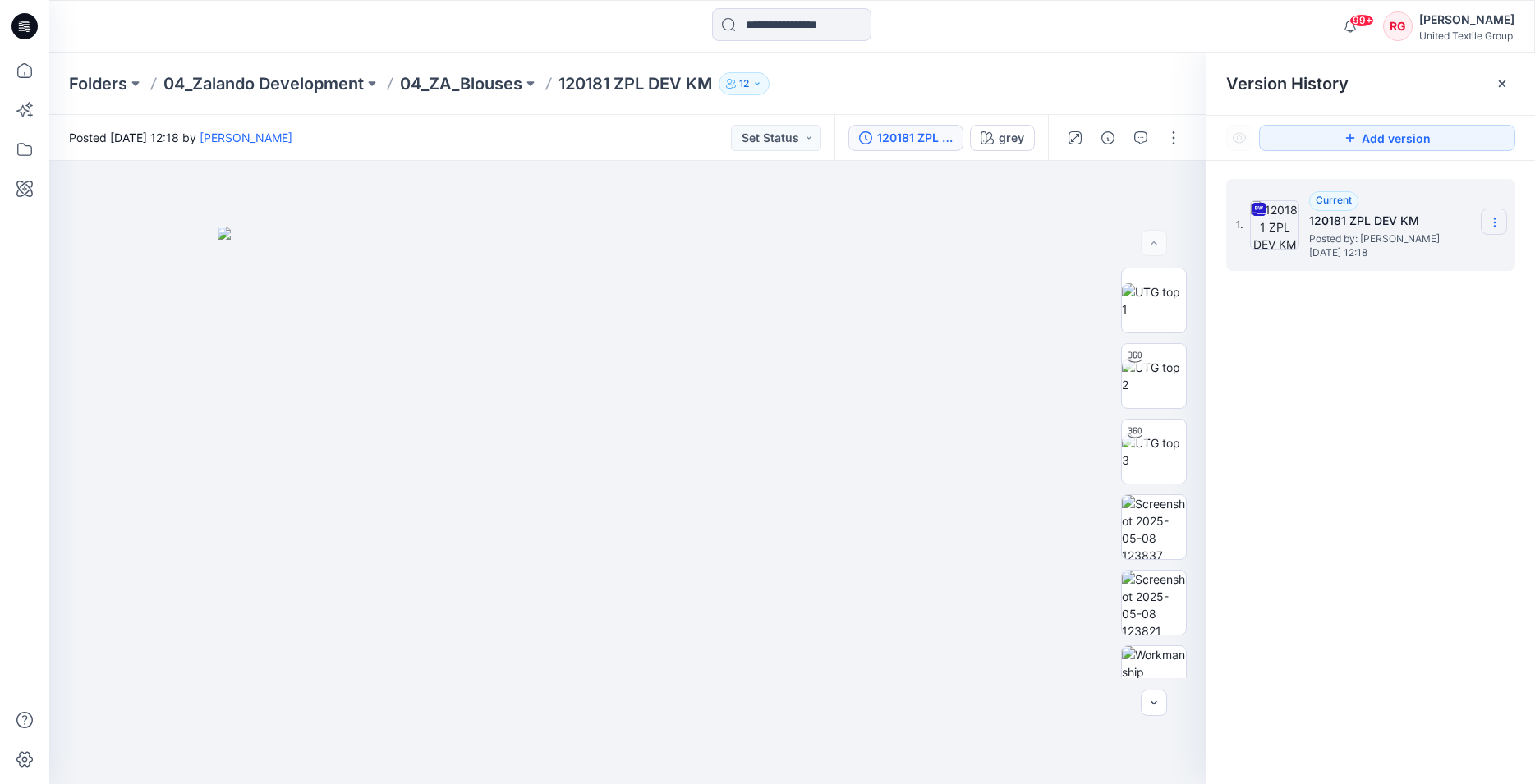
click at [1500, 224] on icon at bounding box center [1494, 222] width 13 height 13
click at [1445, 253] on span "Download Source BW File" at bounding box center [1411, 254] width 137 height 19
